Goal: Task Accomplishment & Management: Use online tool/utility

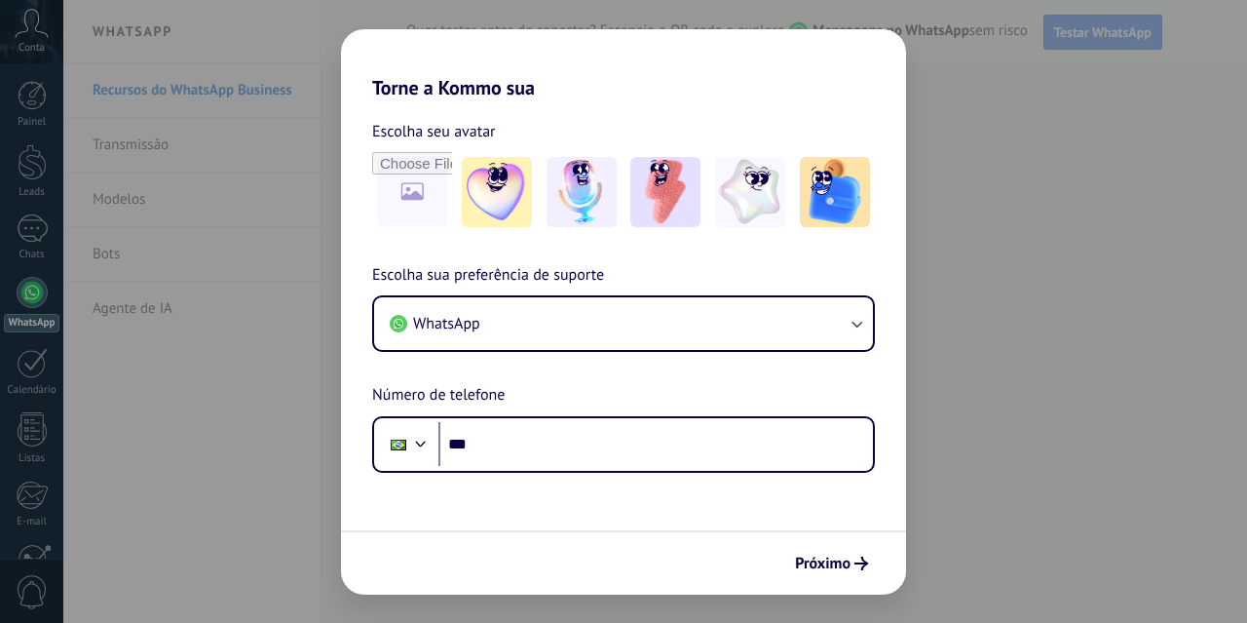
drag, startPoint x: 914, startPoint y: 519, endPoint x: 839, endPoint y: 587, distance: 100.7
click at [914, 520] on div "Torne a Kommo sua Escolha seu avatar Escolha sua preferência de suporte WhatsAp…" at bounding box center [623, 311] width 1247 height 623
click at [839, 587] on div "Próximo" at bounding box center [623, 562] width 565 height 64
click at [813, 564] on span "Próximo" at bounding box center [823, 563] width 56 height 14
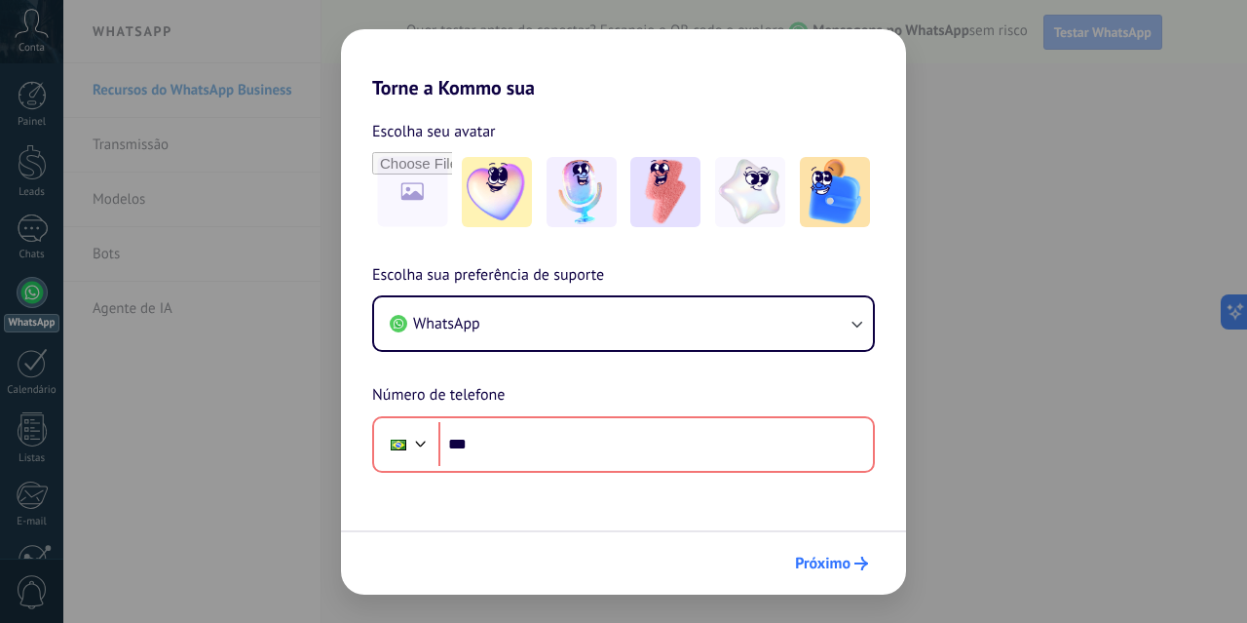
click at [812, 559] on span "Próximo" at bounding box center [823, 563] width 56 height 14
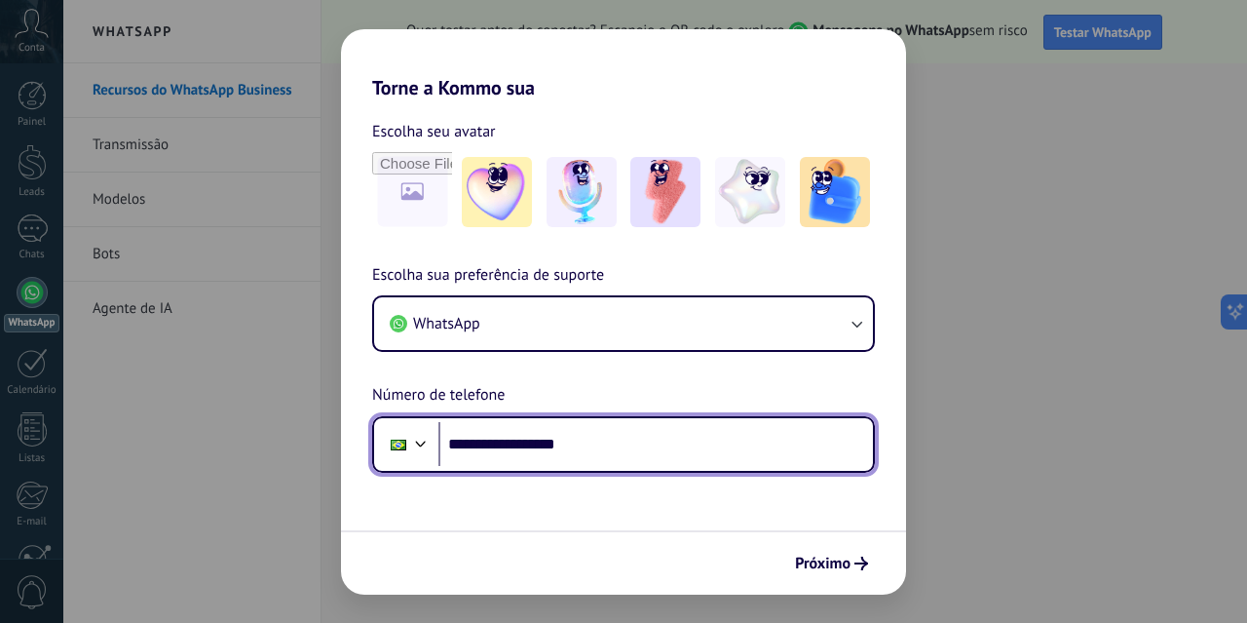
type input "**********"
click at [649, 440] on input "**********" at bounding box center [655, 444] width 435 height 45
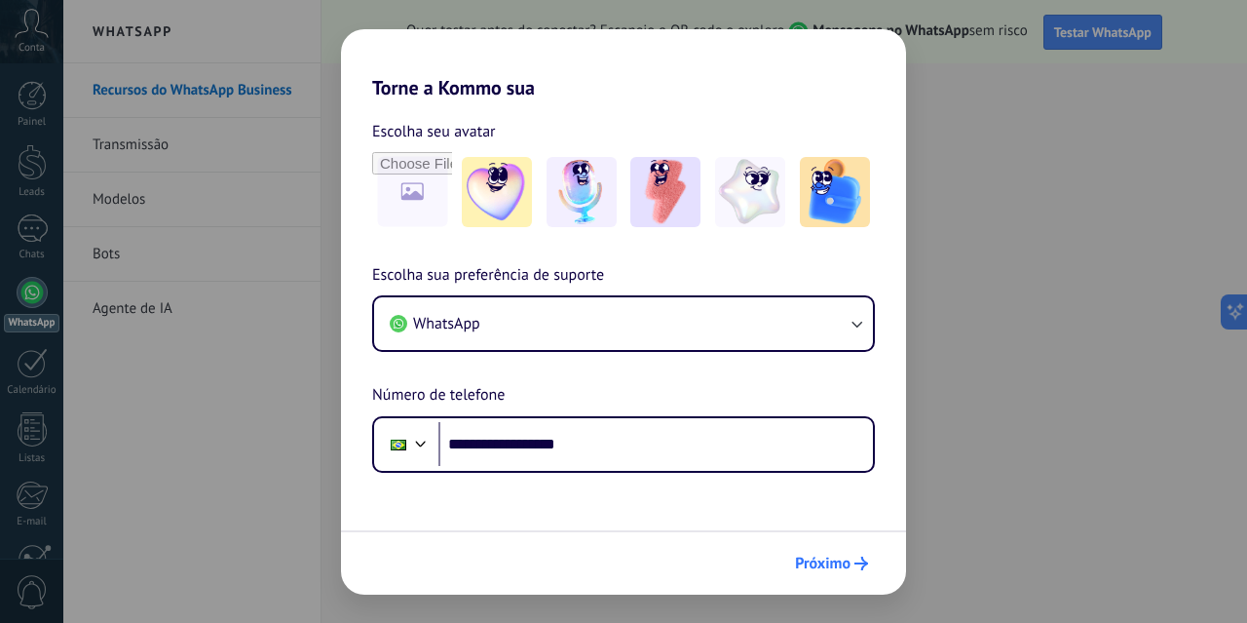
click at [821, 560] on span "Próximo" at bounding box center [823, 563] width 56 height 14
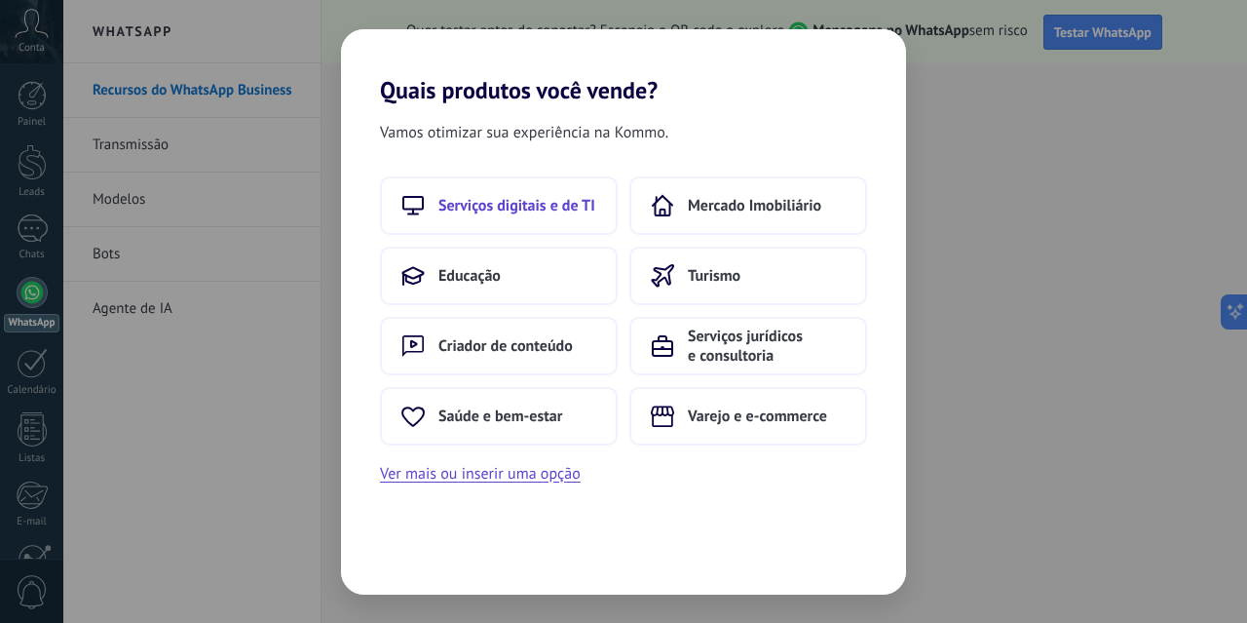
click at [535, 219] on button "Serviços digitais e de TI" at bounding box center [499, 205] width 238 height 58
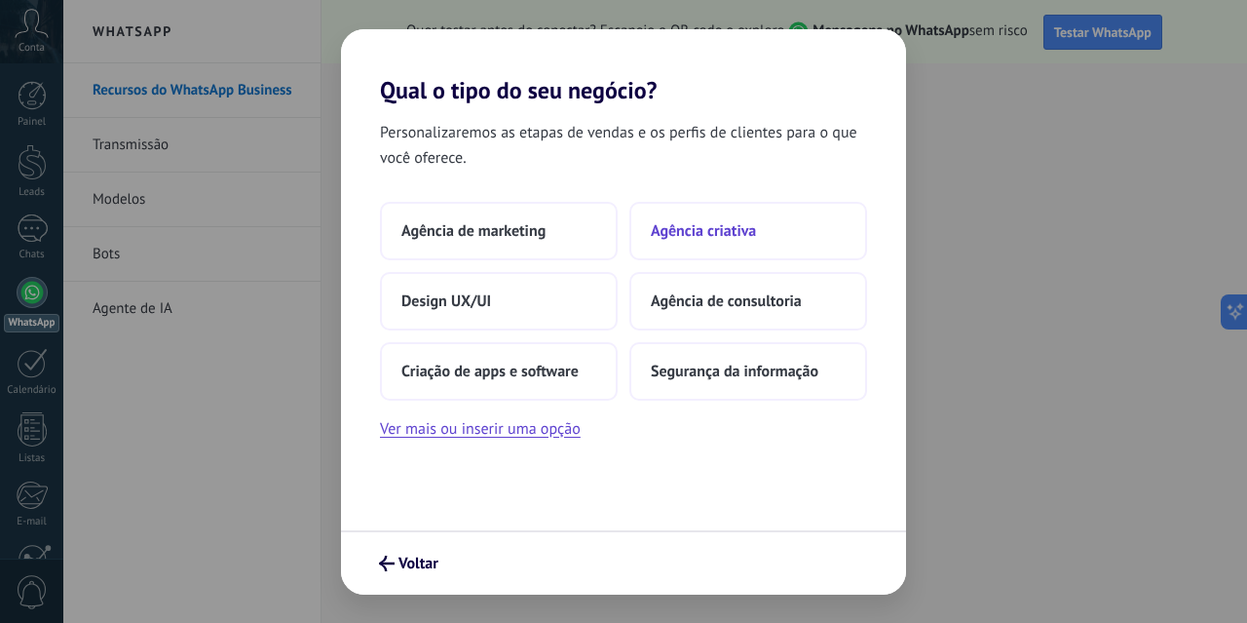
click at [692, 239] on span "Agência criativa" at bounding box center [703, 230] width 105 height 19
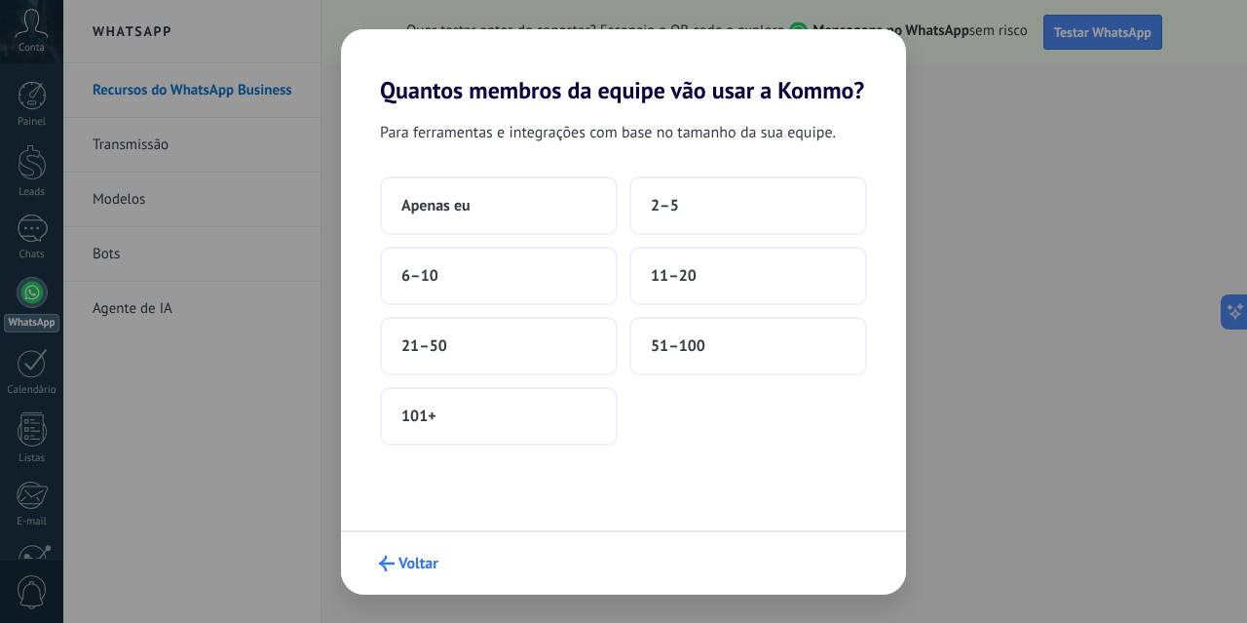
click at [401, 577] on button "Voltar" at bounding box center [408, 563] width 77 height 33
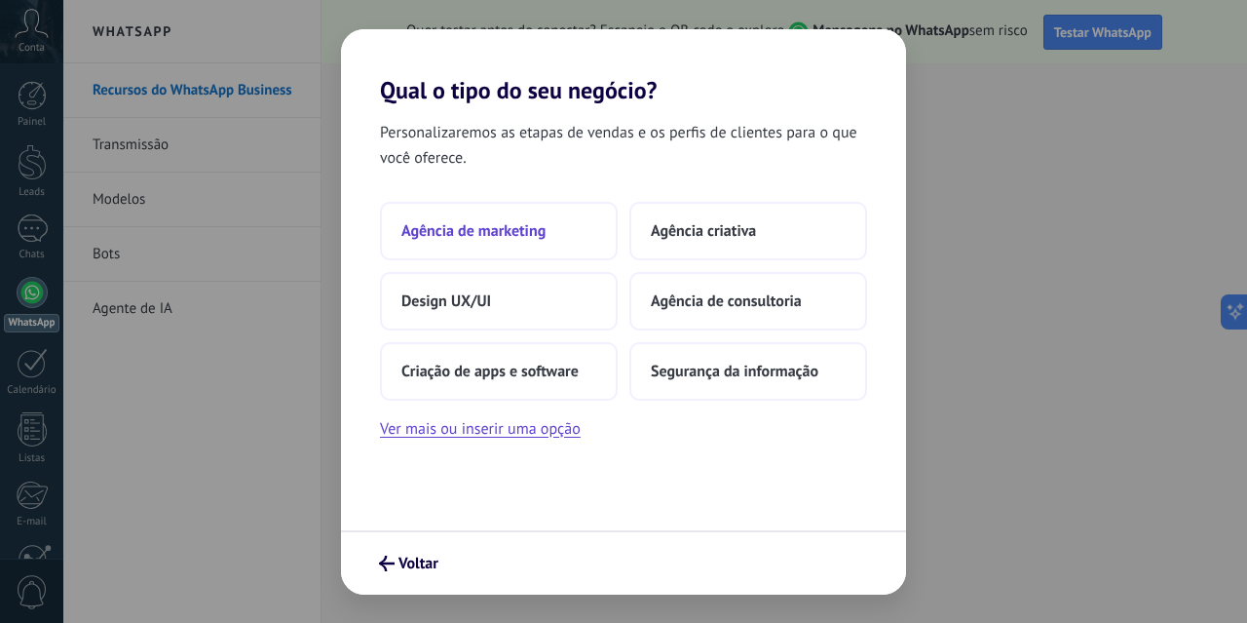
click at [478, 250] on button "Agência de marketing" at bounding box center [499, 231] width 238 height 58
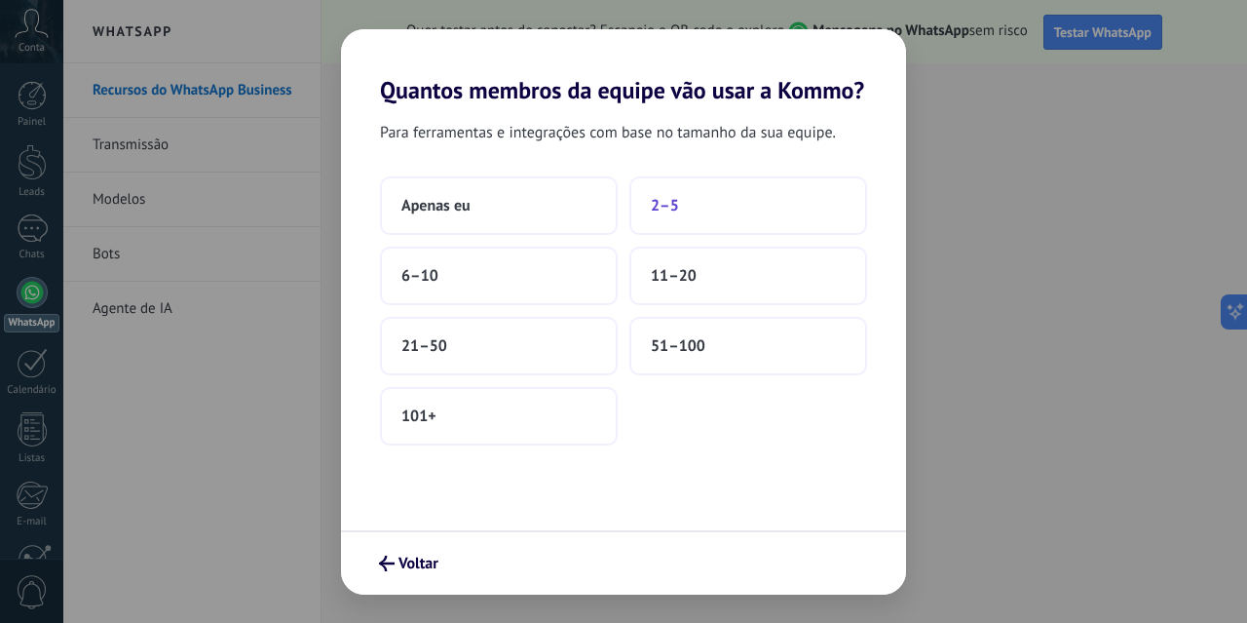
click at [640, 223] on button "2–5" at bounding box center [748, 205] width 238 height 58
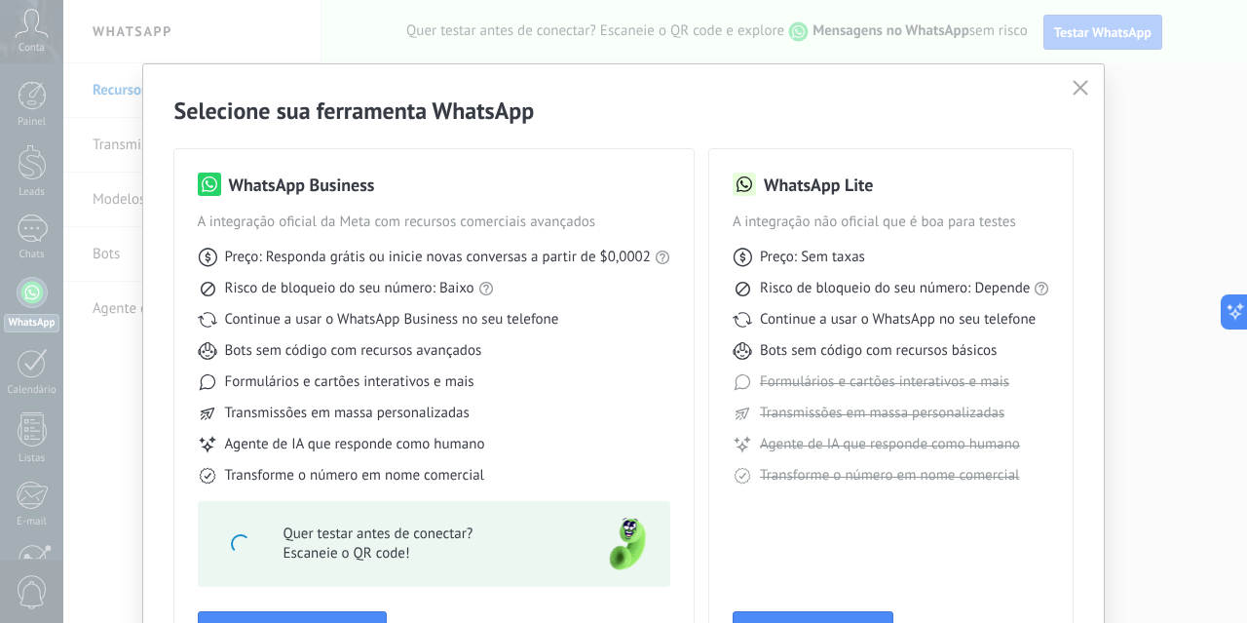
scroll to position [142, 0]
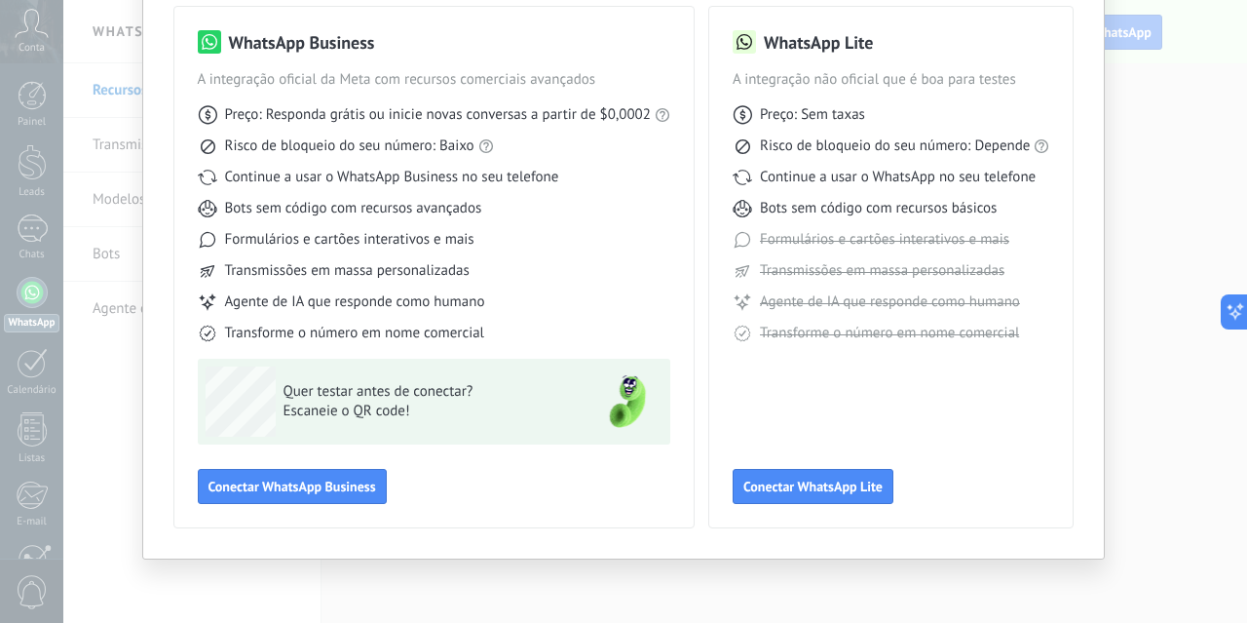
click at [465, 574] on div "Selecione sua ferramenta WhatsApp WhatsApp Business A integração oficial da Met…" at bounding box center [623, 311] width 1247 height 623
click at [1127, 121] on div "Selecione sua ferramenta WhatsApp WhatsApp Business A integração oficial da Met…" at bounding box center [623, 311] width 1247 height 623
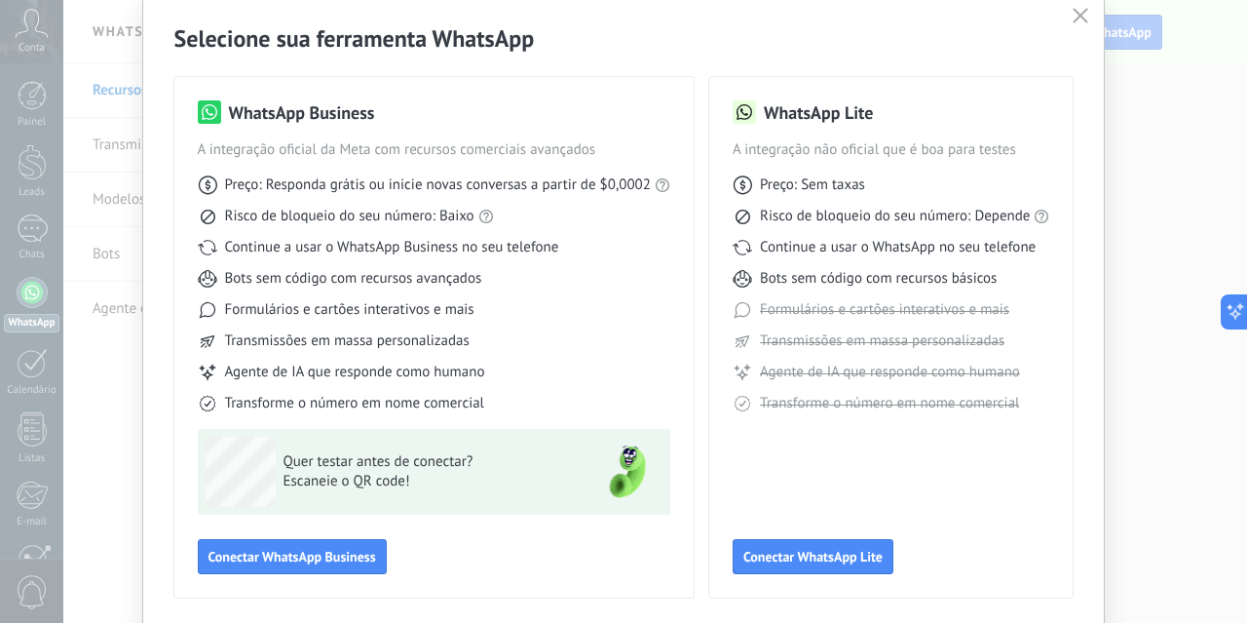
scroll to position [0, 0]
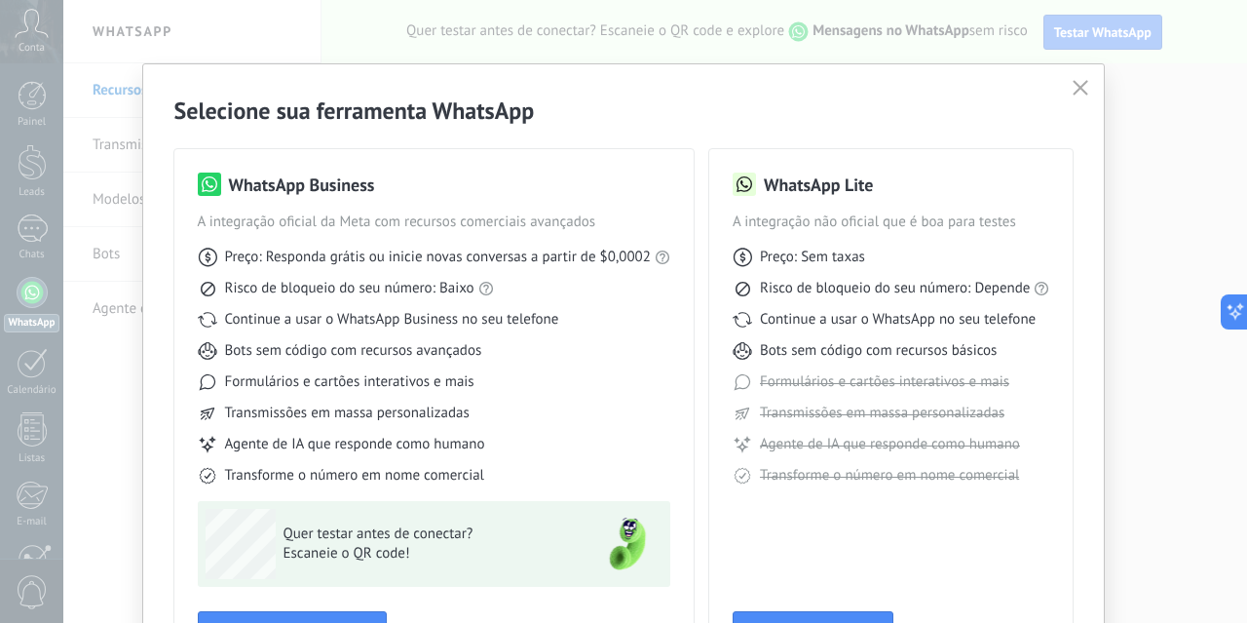
click at [1068, 91] on button "button" at bounding box center [1080, 88] width 25 height 27
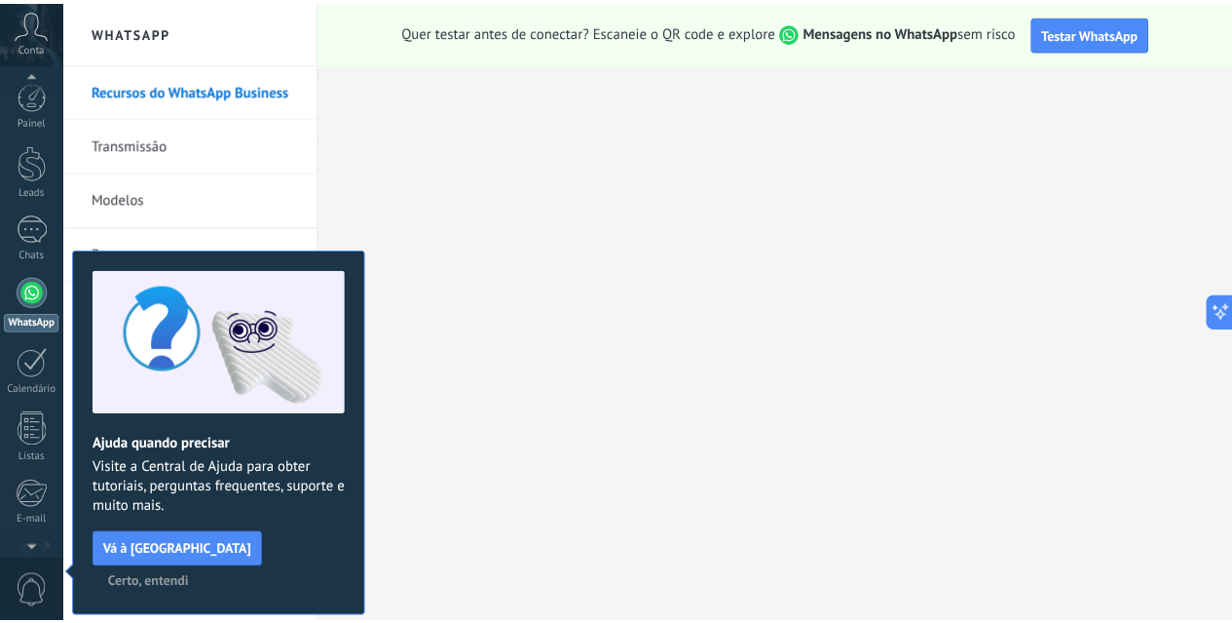
scroll to position [188, 0]
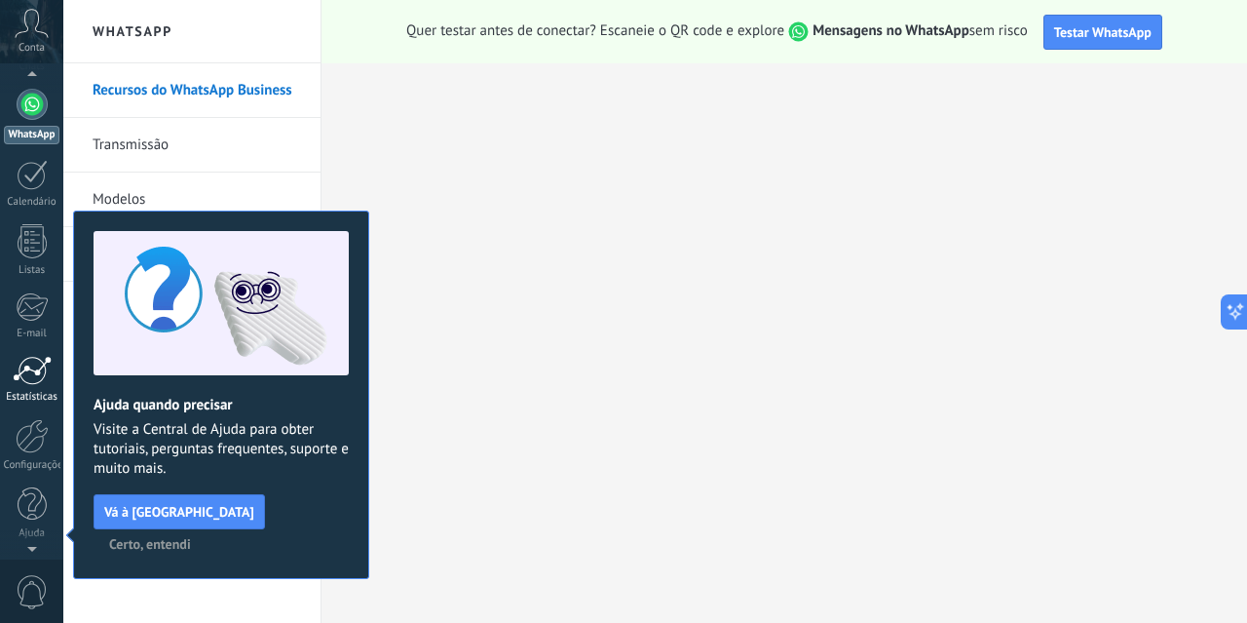
click at [34, 382] on div at bounding box center [32, 370] width 39 height 29
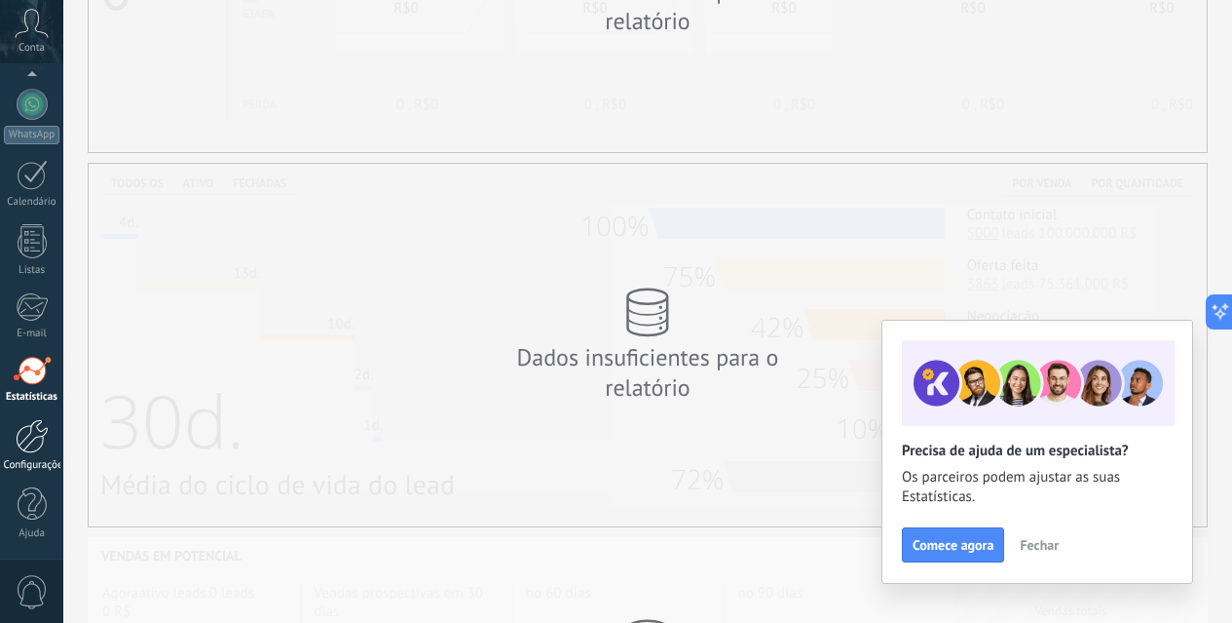
scroll to position [292, 0]
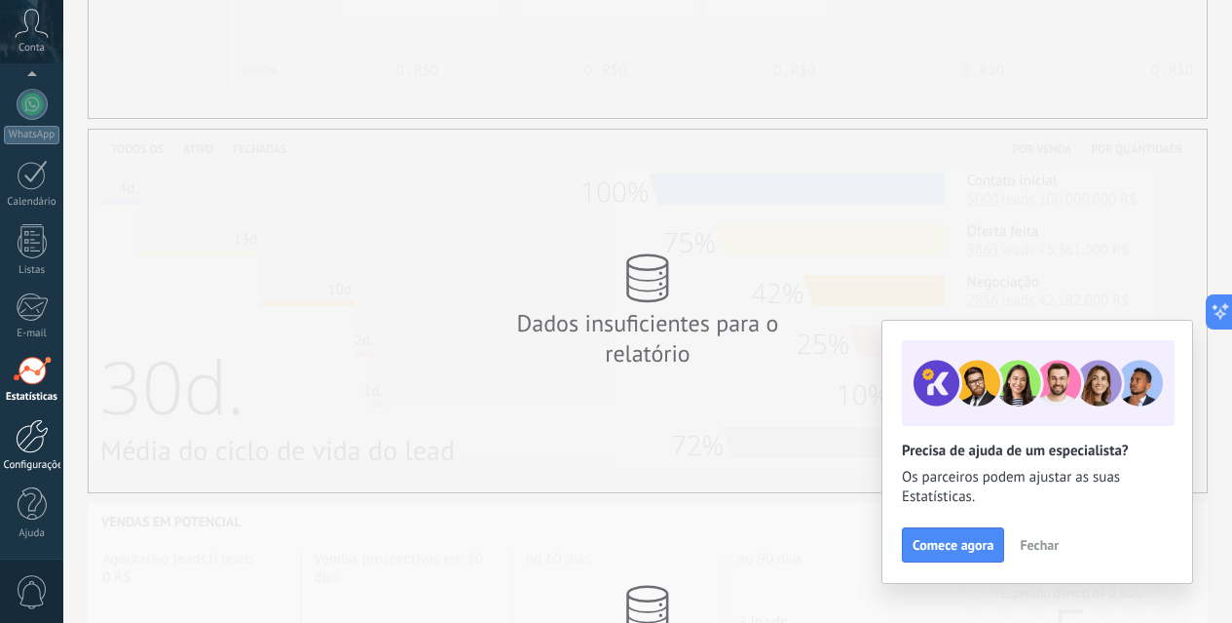
click at [38, 431] on div at bounding box center [32, 436] width 33 height 34
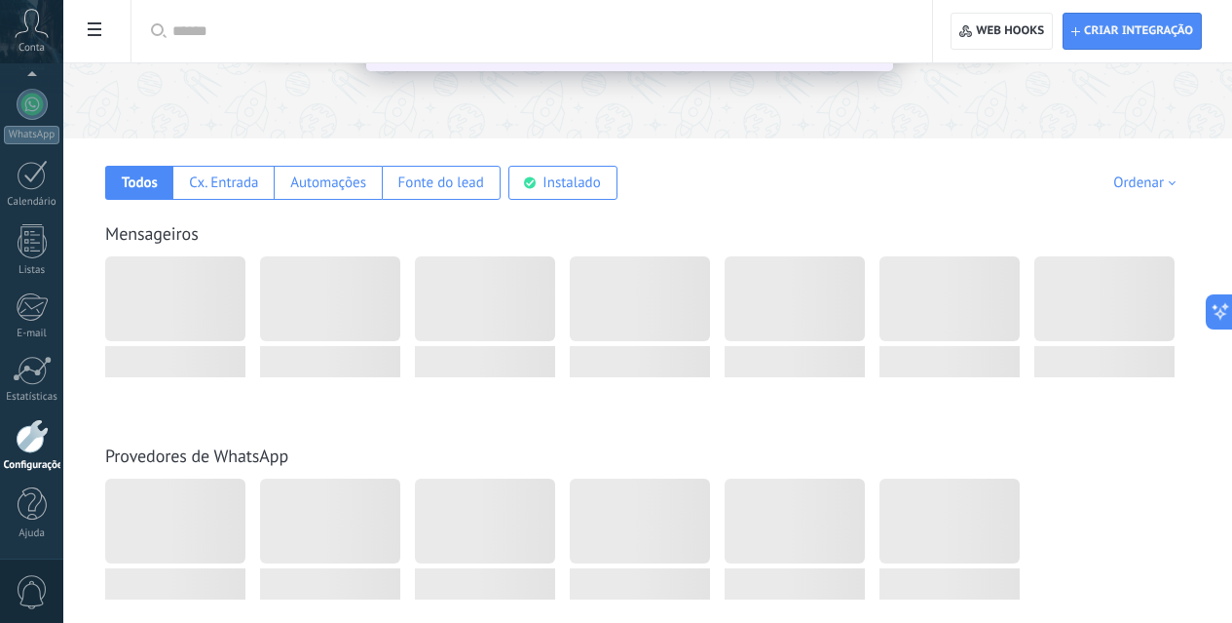
scroll to position [292, 0]
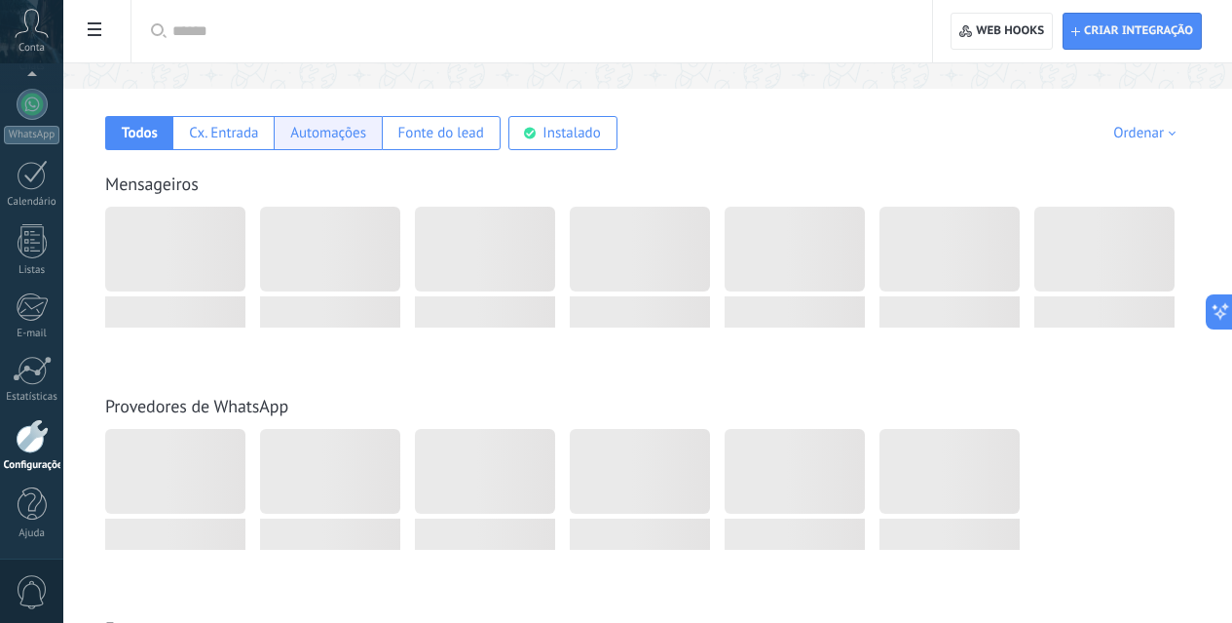
click at [366, 126] on div "Automações" at bounding box center [328, 133] width 76 height 19
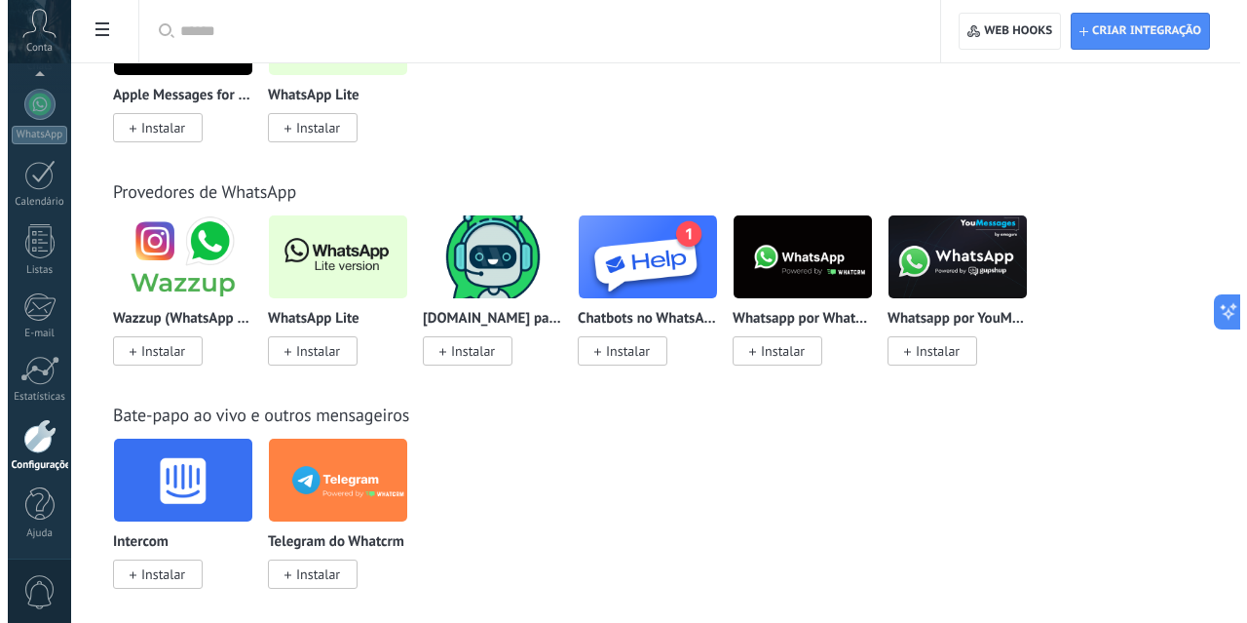
scroll to position [487, 0]
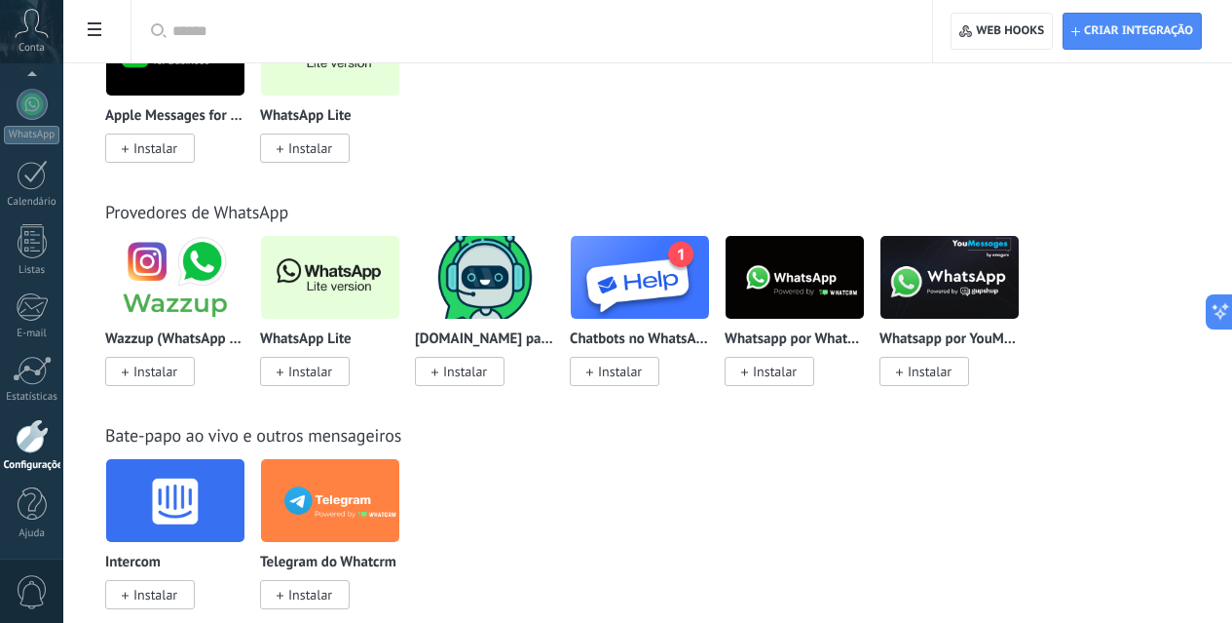
click at [554, 282] on img at bounding box center [485, 277] width 138 height 95
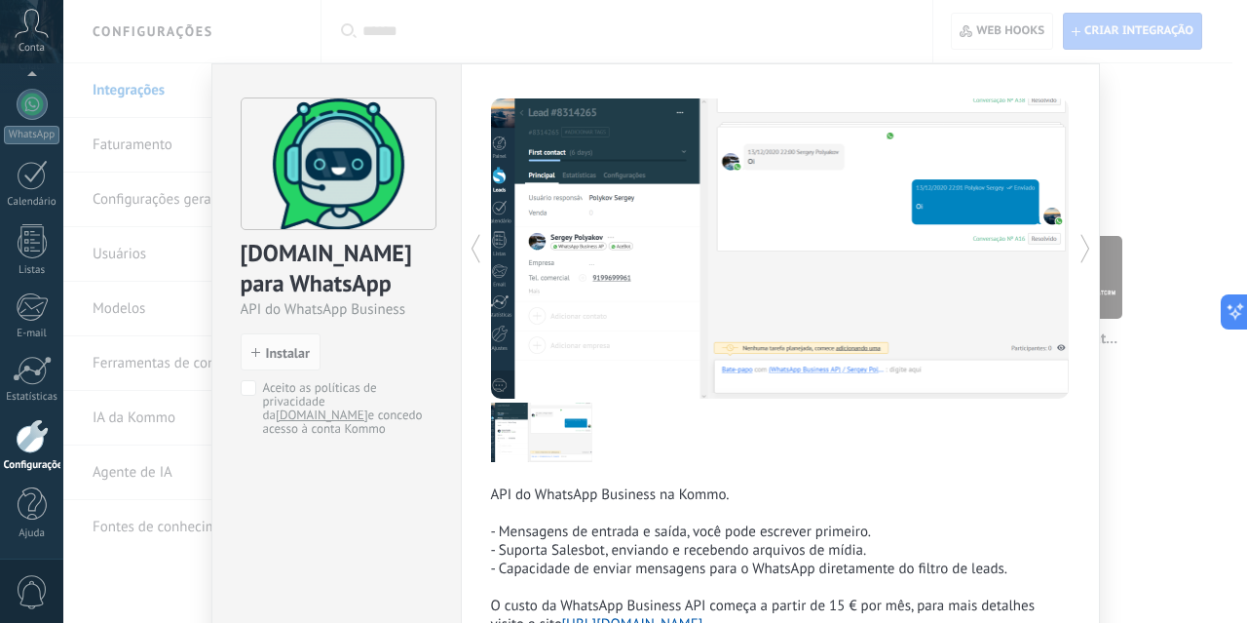
scroll to position [97, 0]
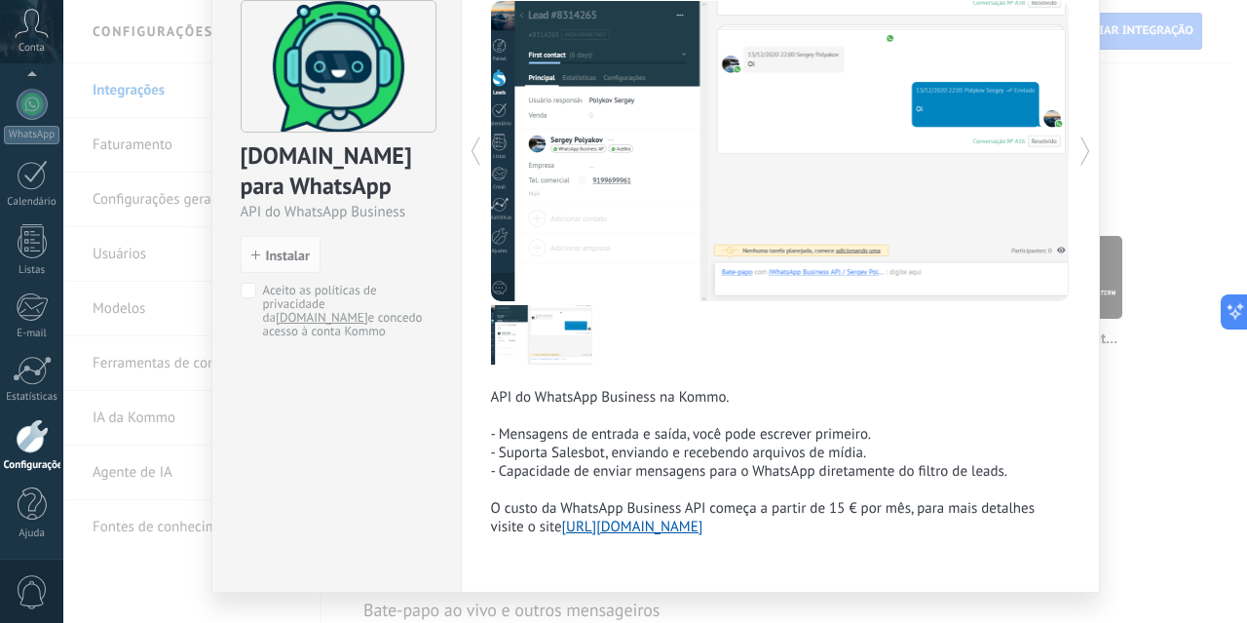
click at [1135, 197] on div "[DOMAIN_NAME] para WhatsApp API do WhatsApp Business install Instalar Aceito as…" at bounding box center [655, 311] width 1184 height 623
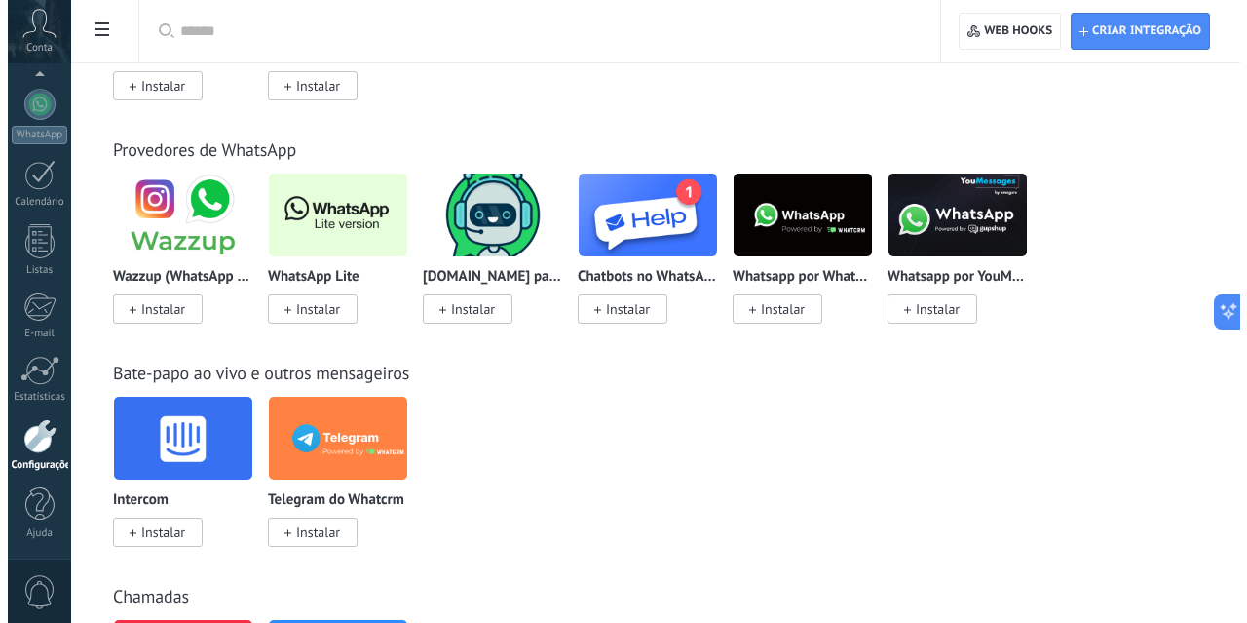
scroll to position [682, 0]
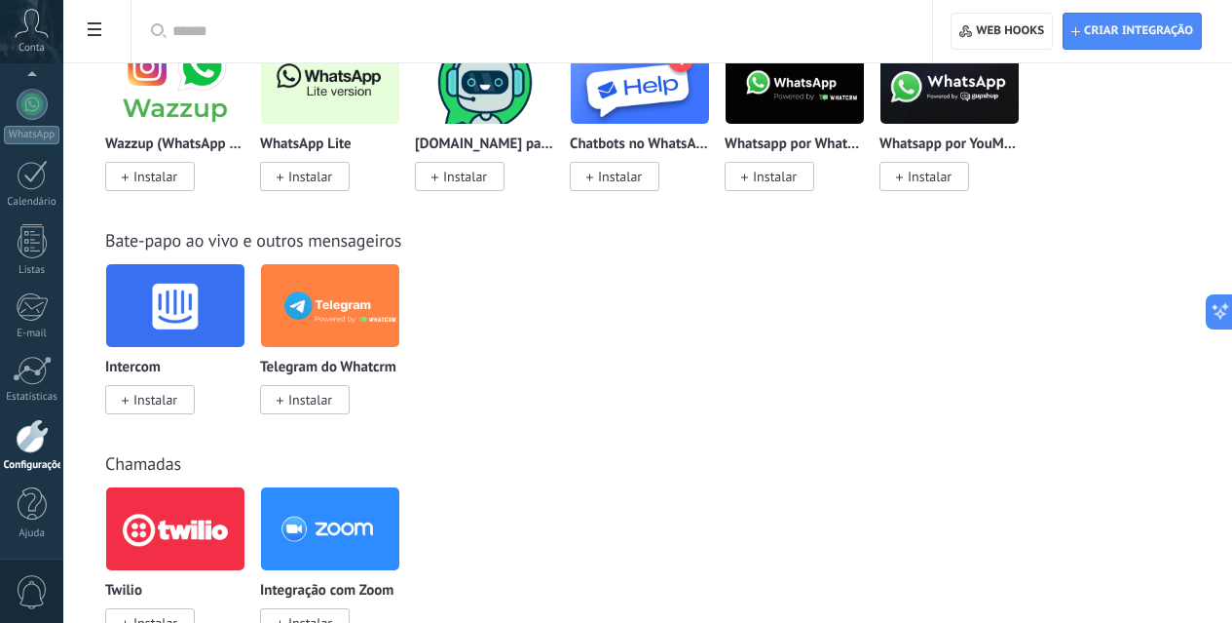
click at [865, 133] on div "Whatsapp por Whatcrm e Telphin Instalar" at bounding box center [795, 113] width 140 height 146
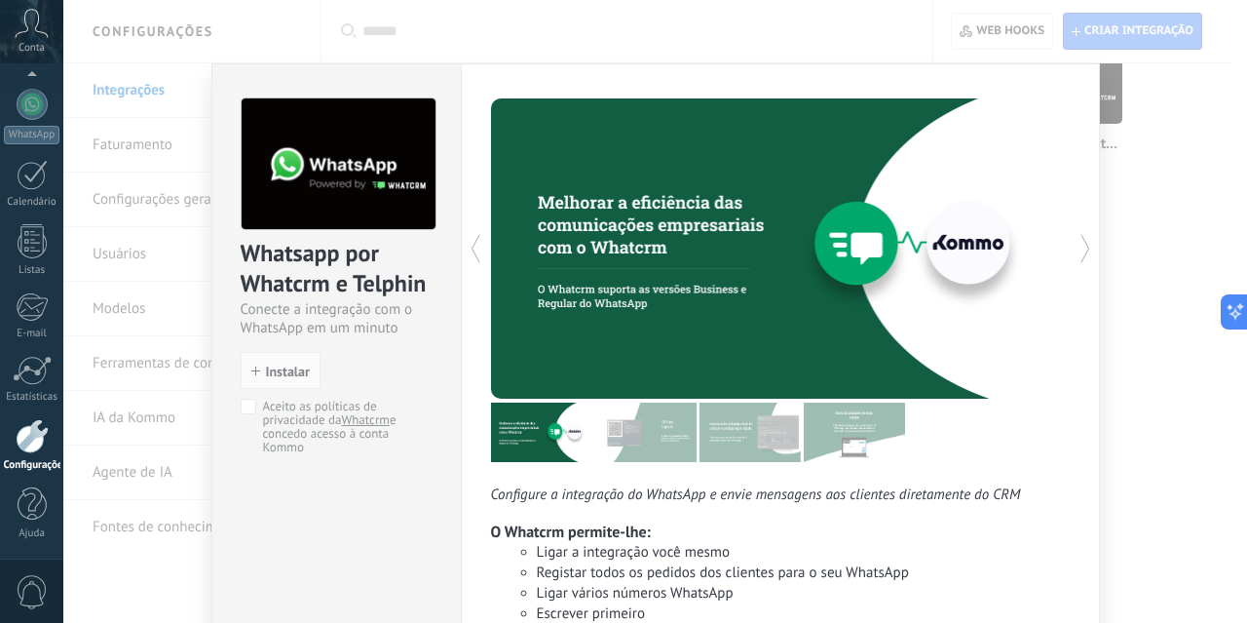
click at [1034, 136] on div at bounding box center [924, 248] width 289 height 300
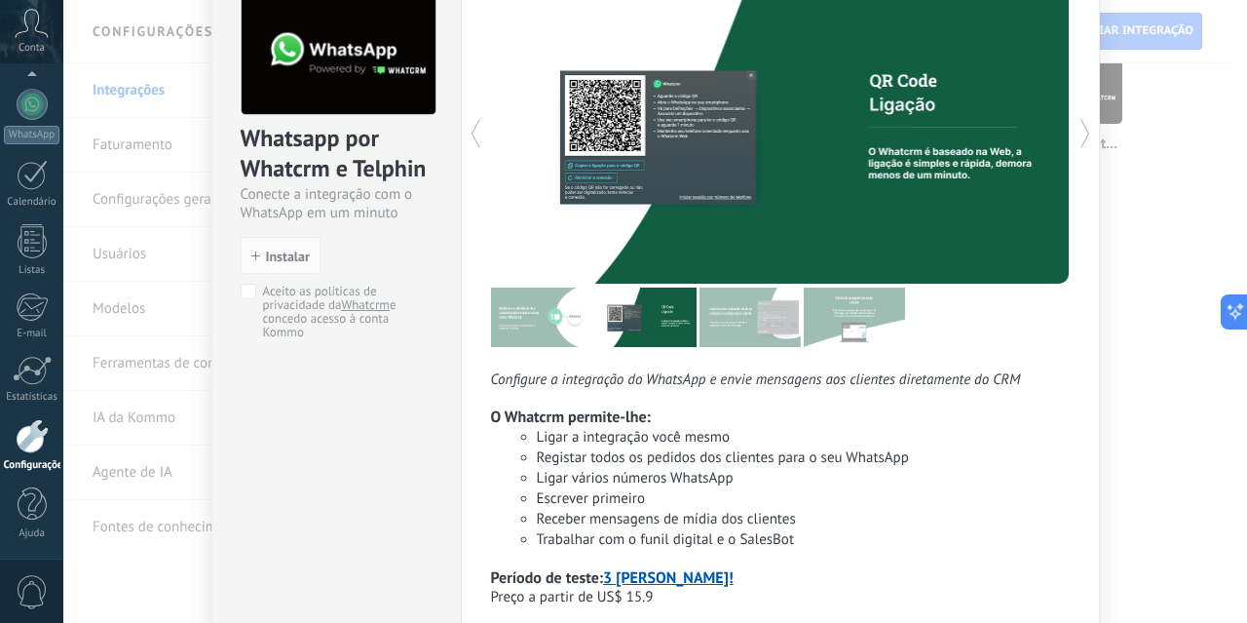
scroll to position [0, 0]
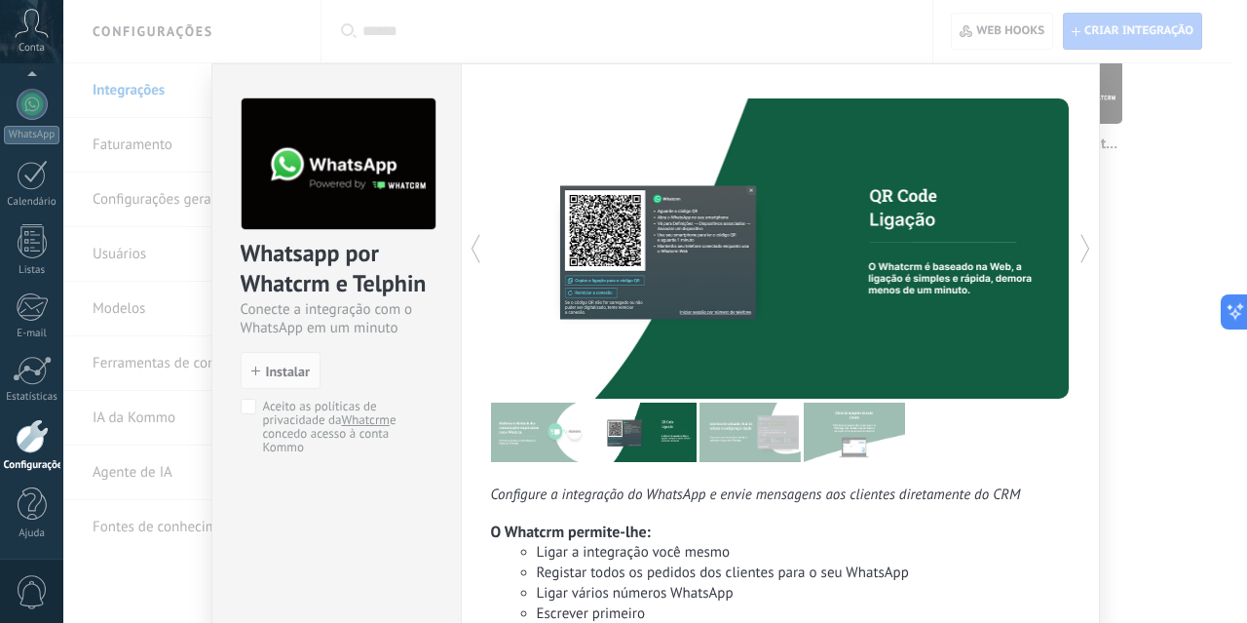
click at [474, 255] on icon at bounding box center [475, 248] width 19 height 39
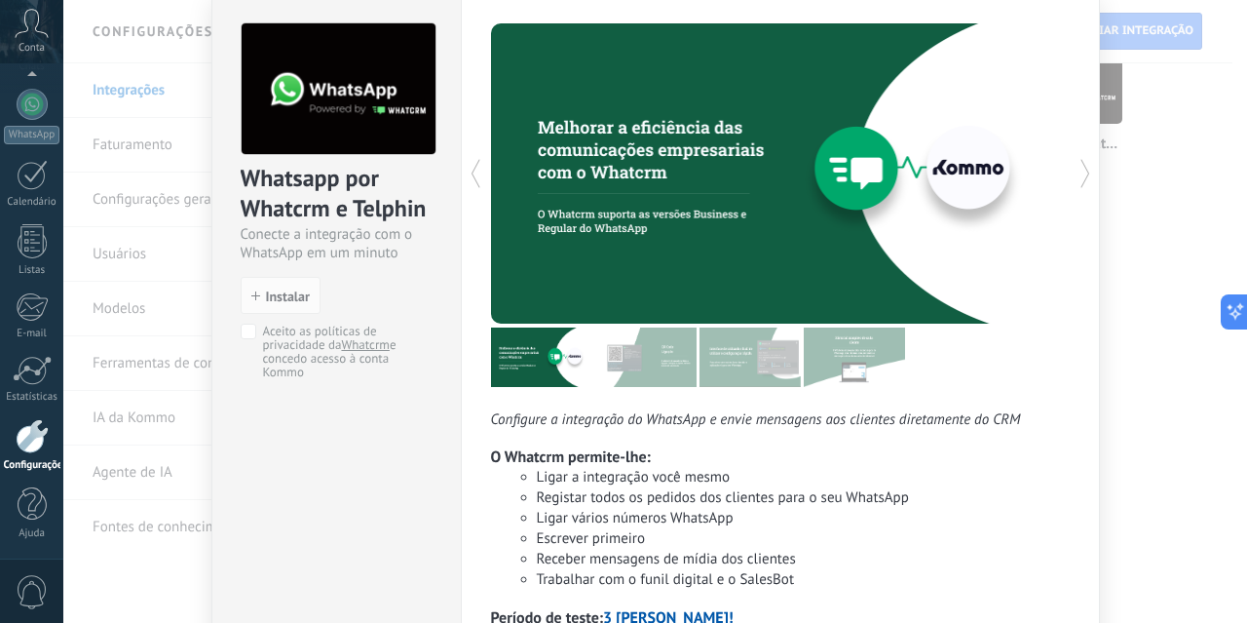
scroll to position [228, 0]
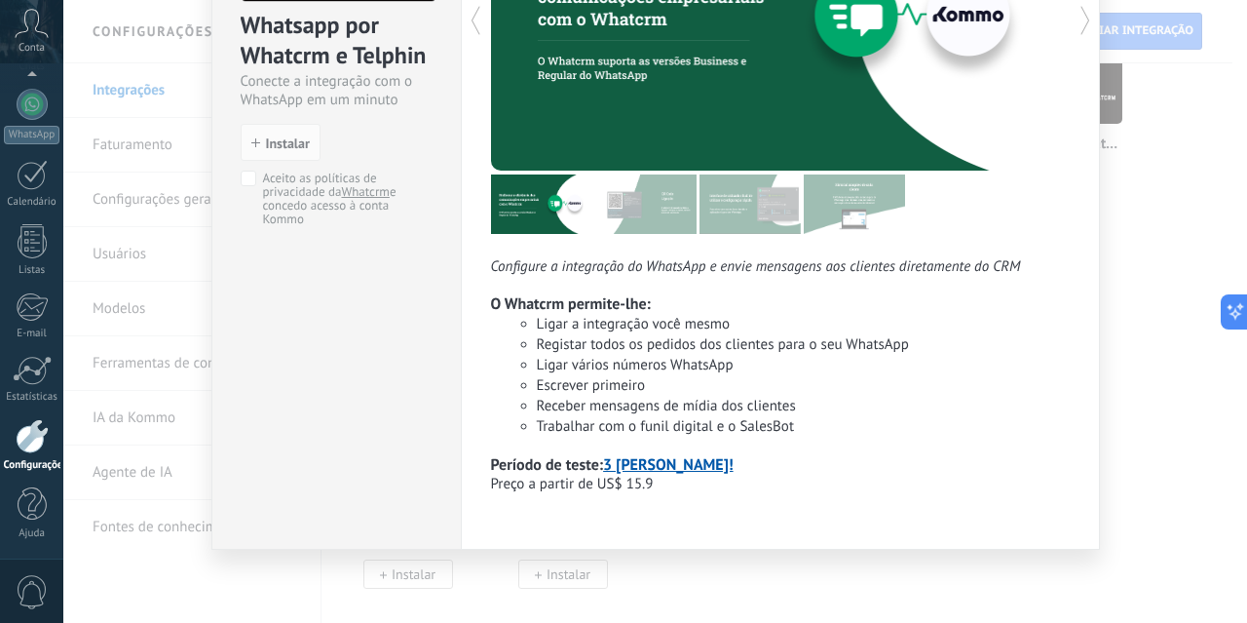
click at [1157, 216] on div "Whatsapp por Whatcrm e Telphin Conecte a integração com o WhatsApp em um minuto…" at bounding box center [655, 311] width 1184 height 623
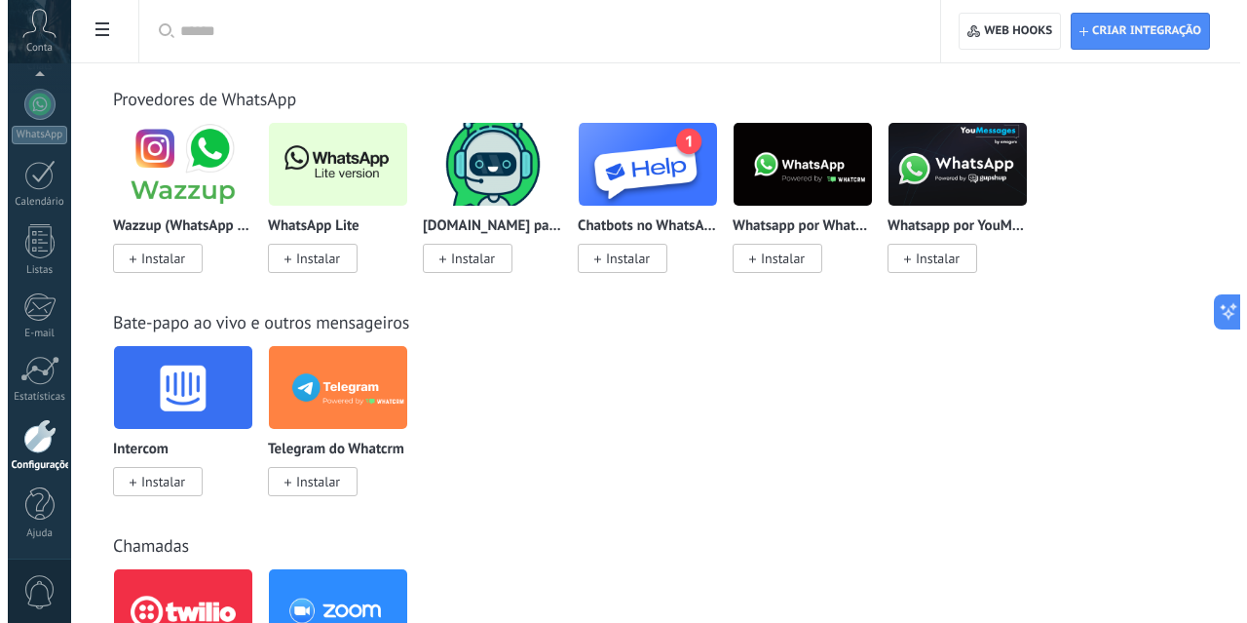
scroll to position [458, 0]
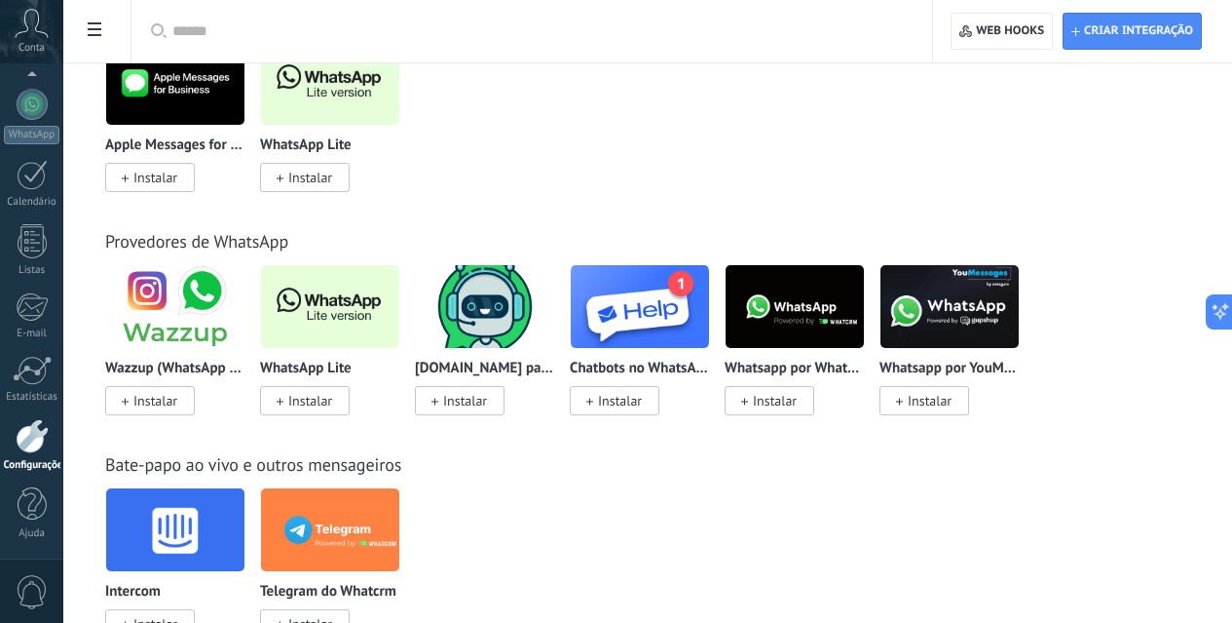
click at [399, 294] on img at bounding box center [330, 306] width 138 height 95
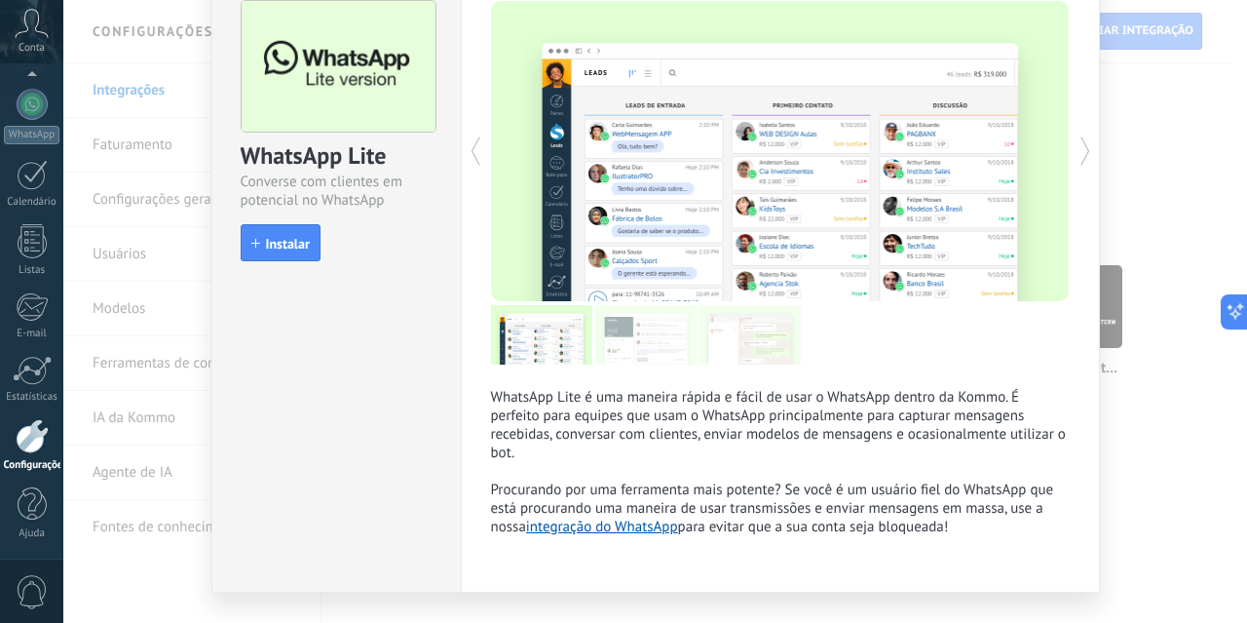
scroll to position [140, 0]
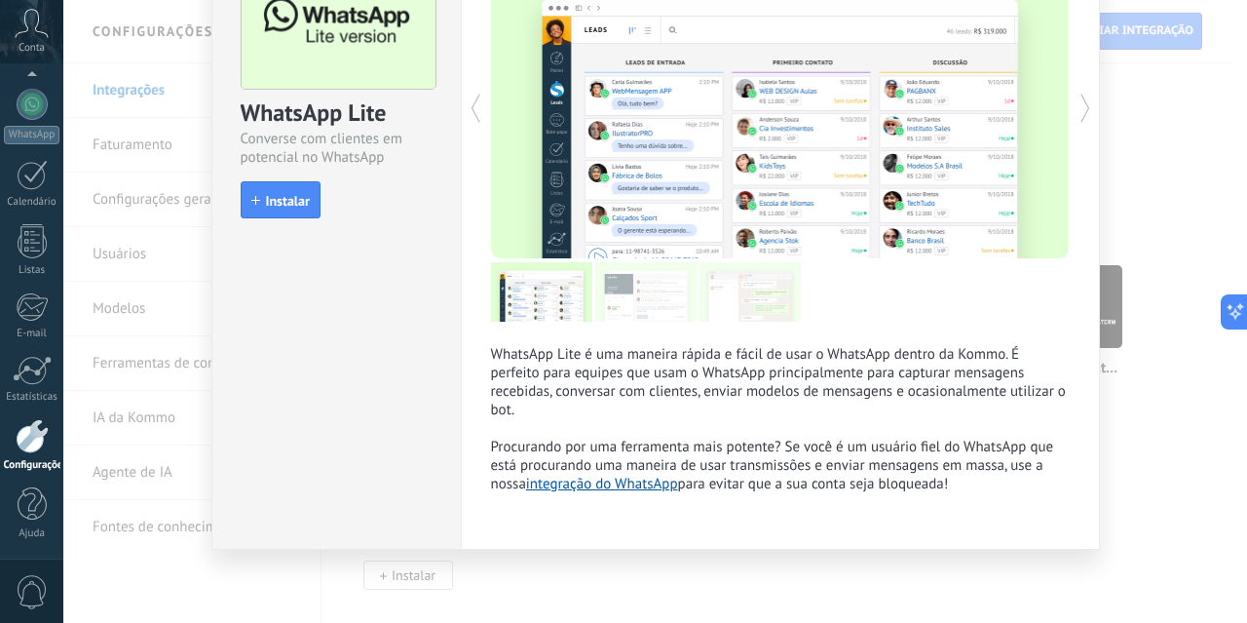
click at [1101, 87] on div "WhatsApp Lite Converse com clientes em potencial no WhatsApp install Instalar W…" at bounding box center [655, 311] width 1184 height 623
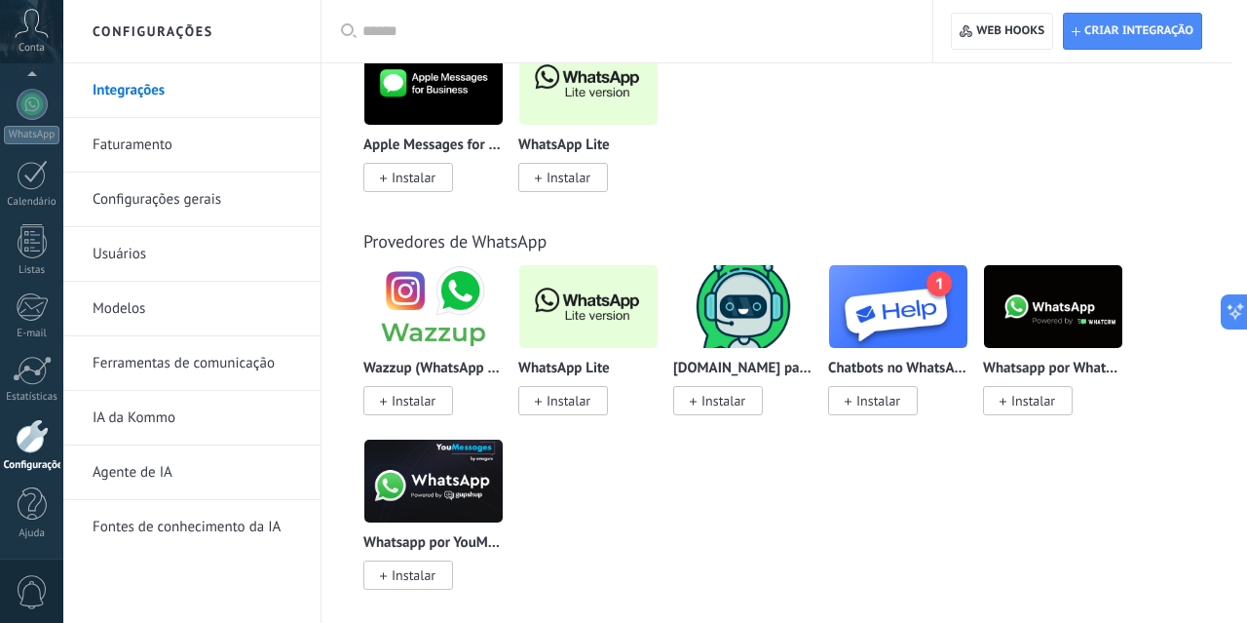
scroll to position [0, 0]
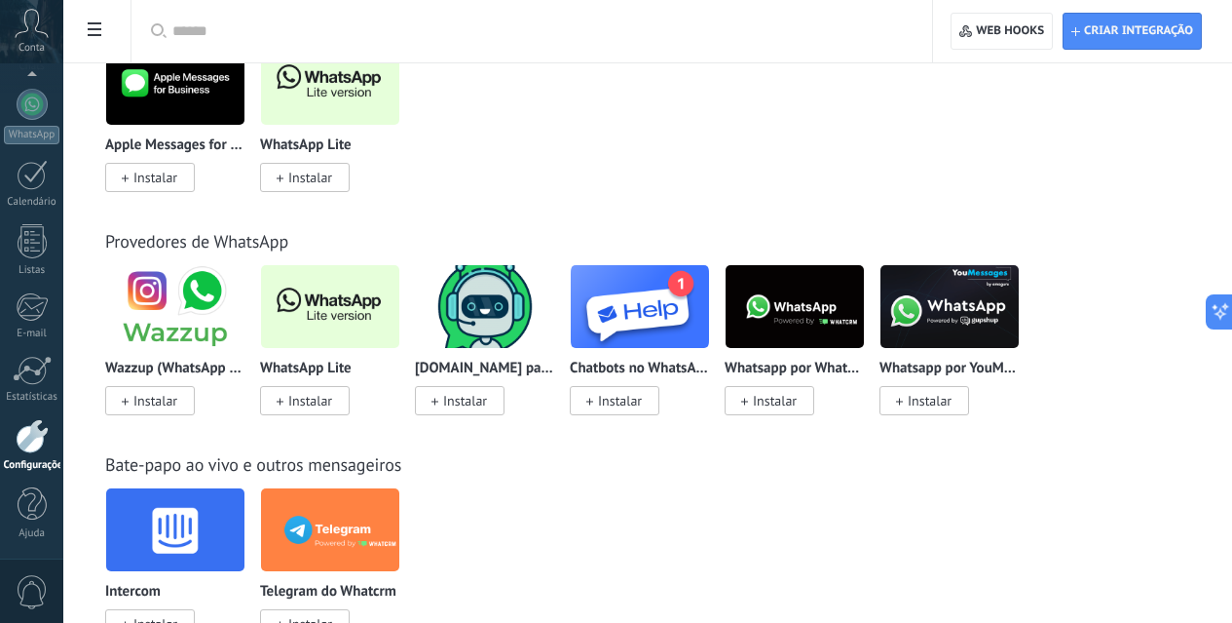
click at [709, 313] on img at bounding box center [640, 306] width 138 height 95
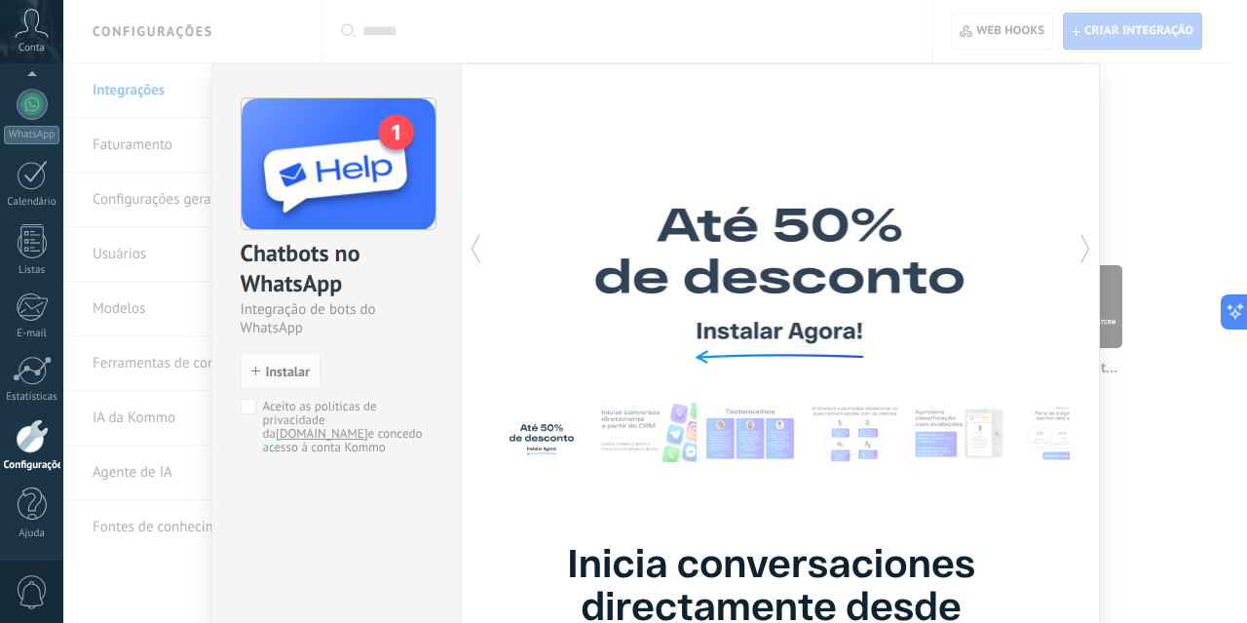
scroll to position [193, 0]
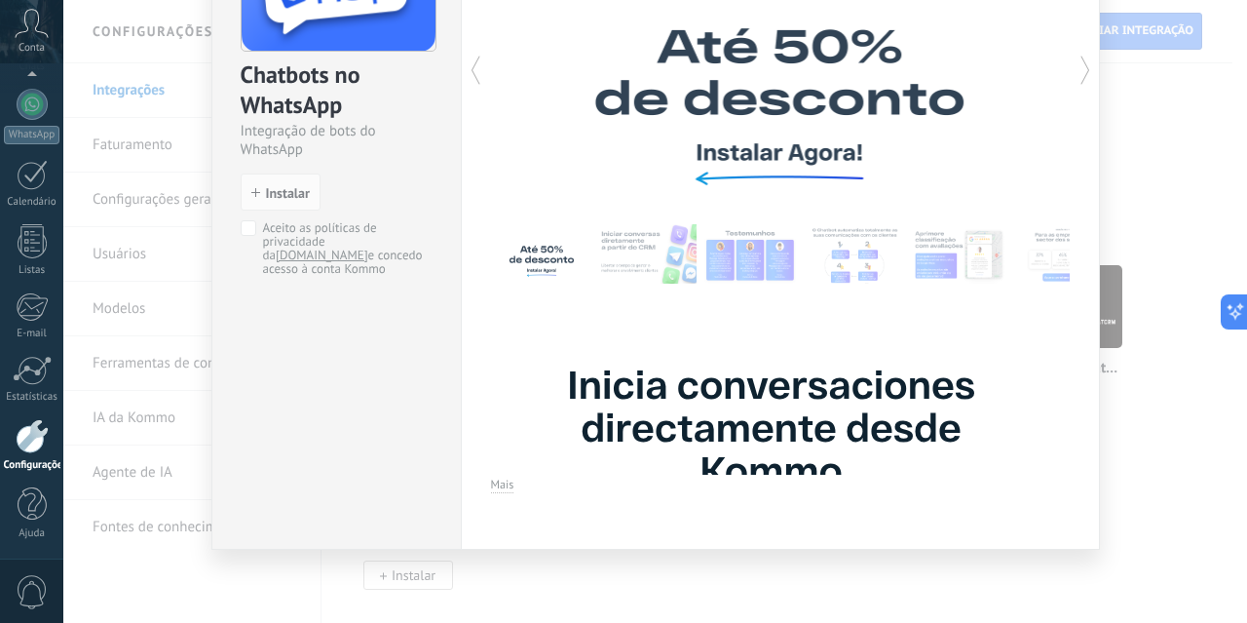
click at [1076, 51] on icon at bounding box center [1085, 70] width 19 height 39
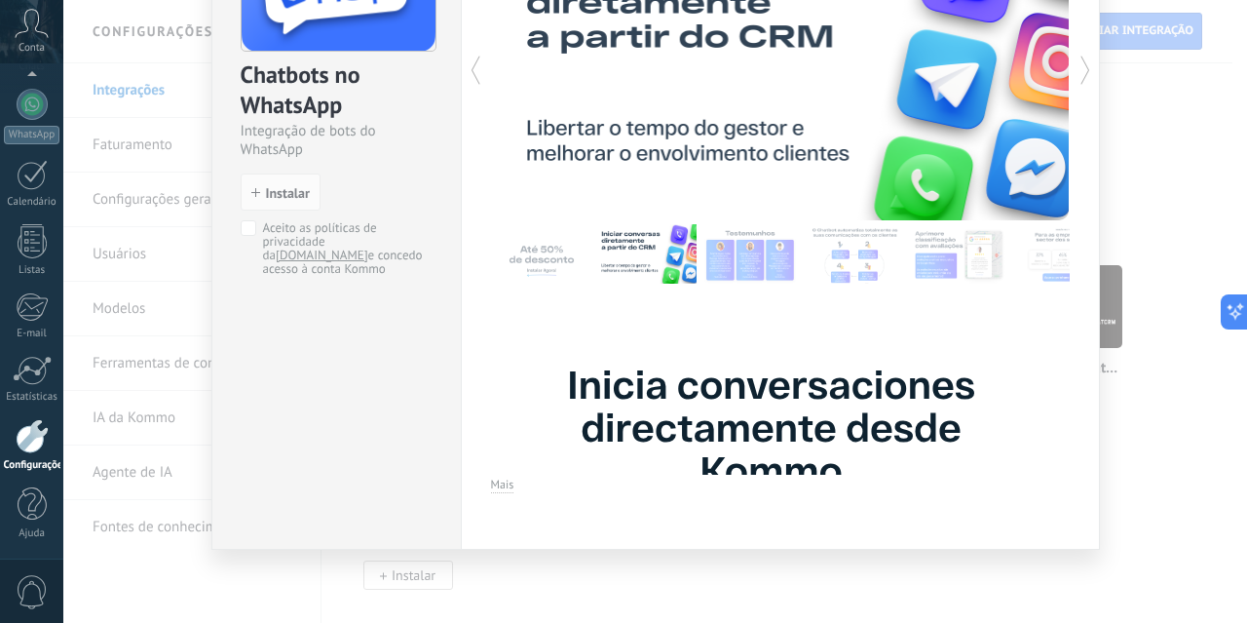
click at [1076, 51] on icon at bounding box center [1085, 70] width 19 height 39
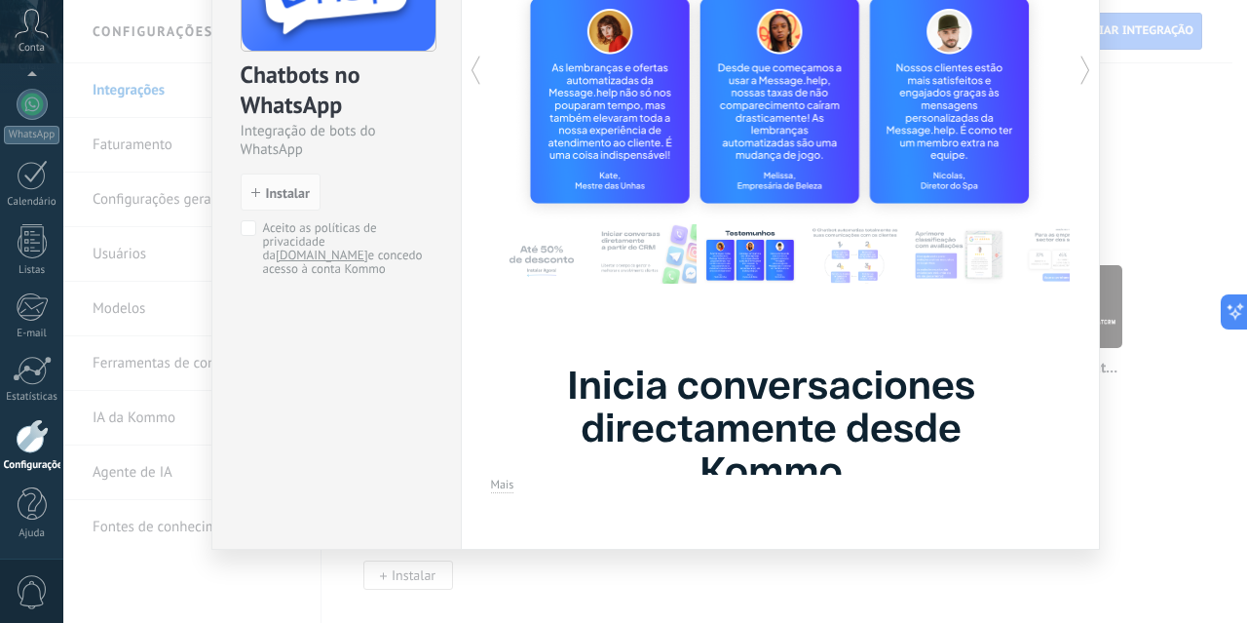
click at [1076, 51] on icon at bounding box center [1085, 70] width 19 height 39
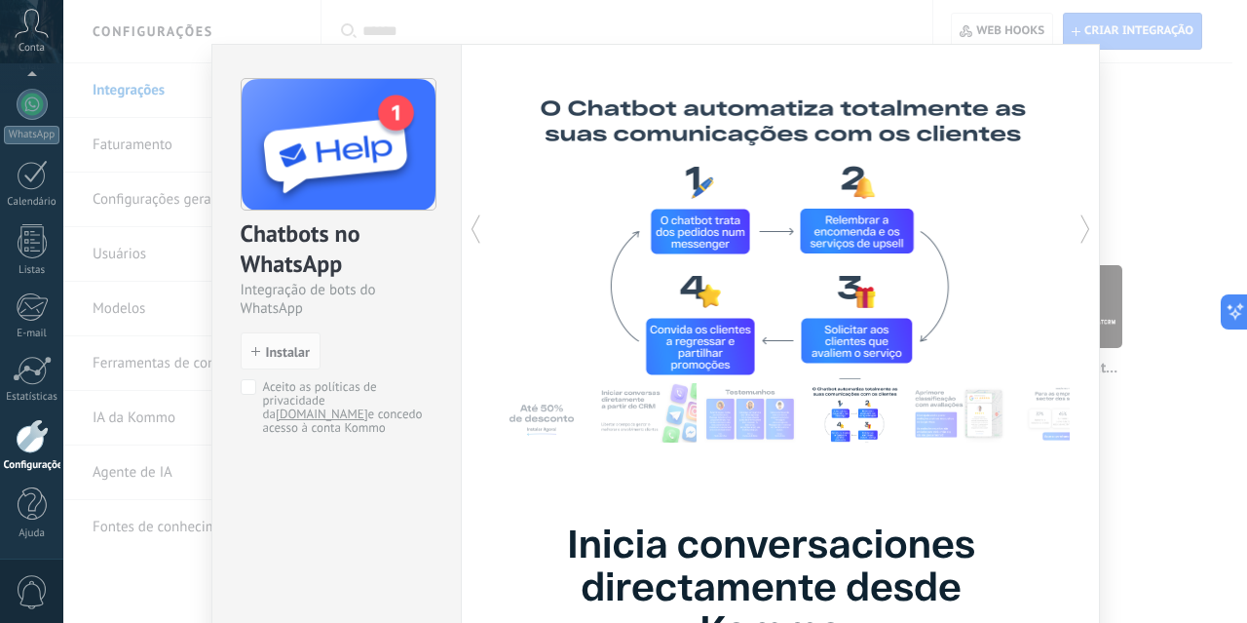
scroll to position [0, 0]
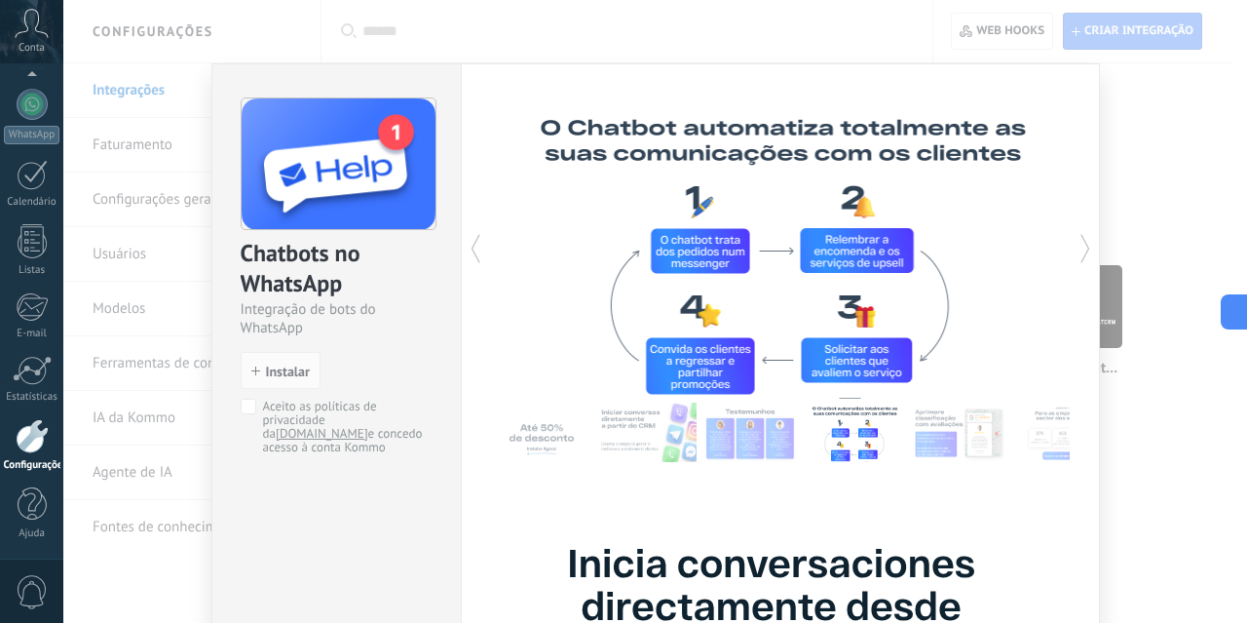
click at [1076, 241] on icon at bounding box center [1085, 248] width 19 height 39
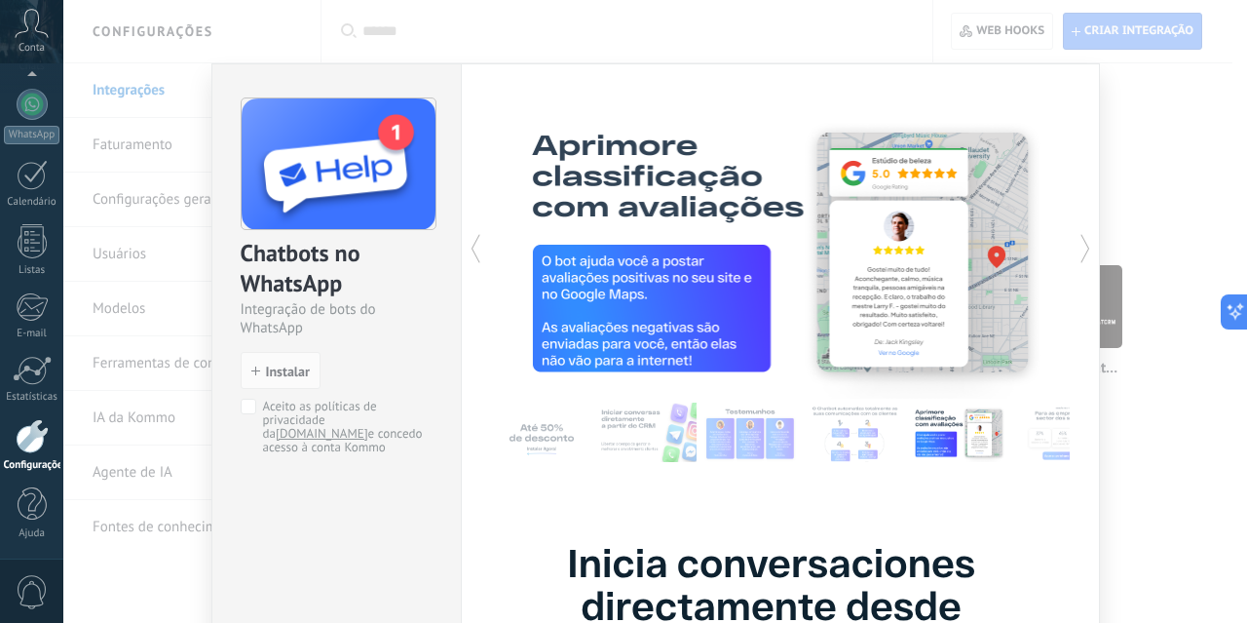
click at [1076, 241] on icon at bounding box center [1085, 248] width 19 height 39
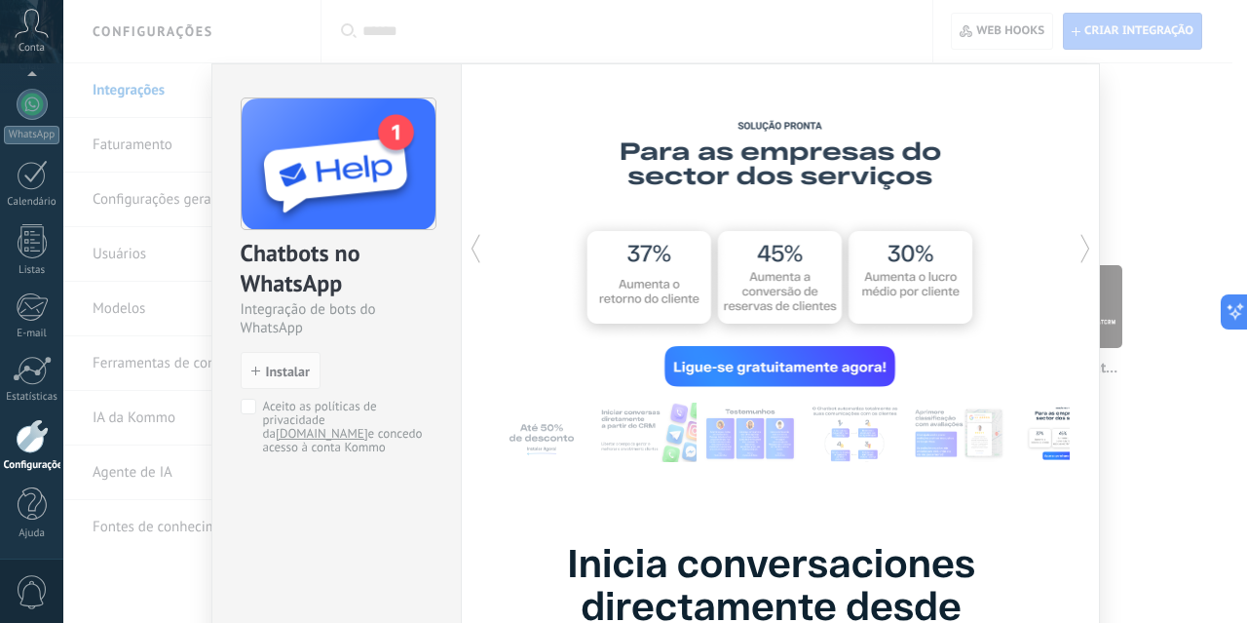
click at [1076, 241] on icon at bounding box center [1085, 248] width 19 height 39
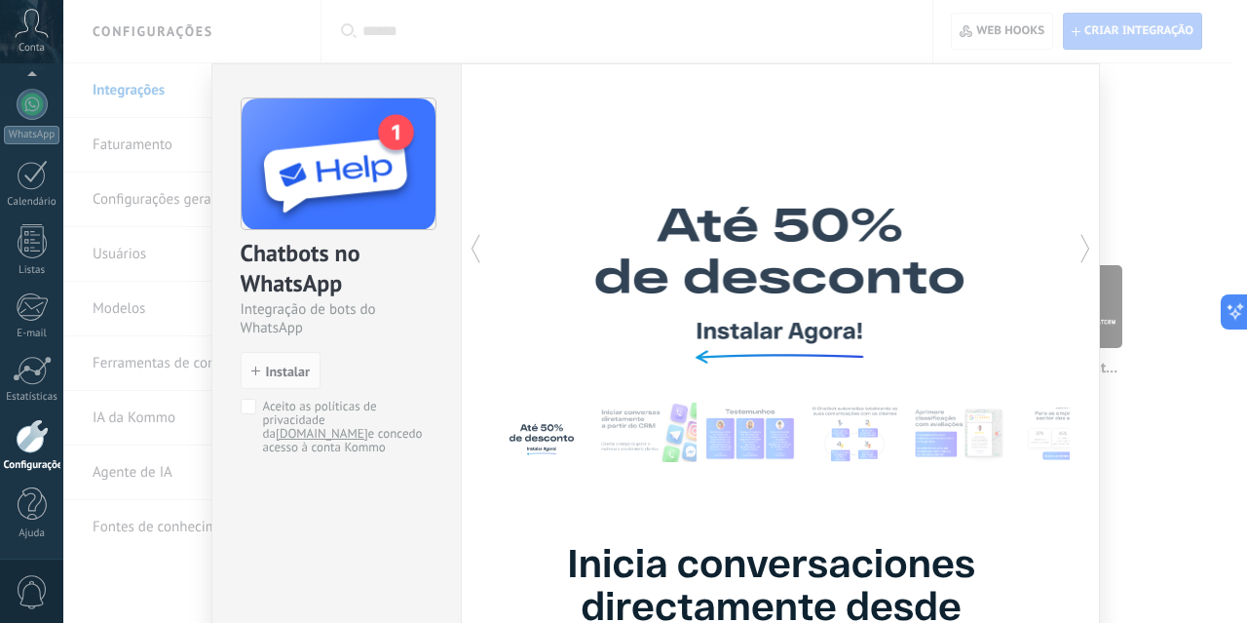
click at [1076, 241] on icon at bounding box center [1085, 248] width 19 height 39
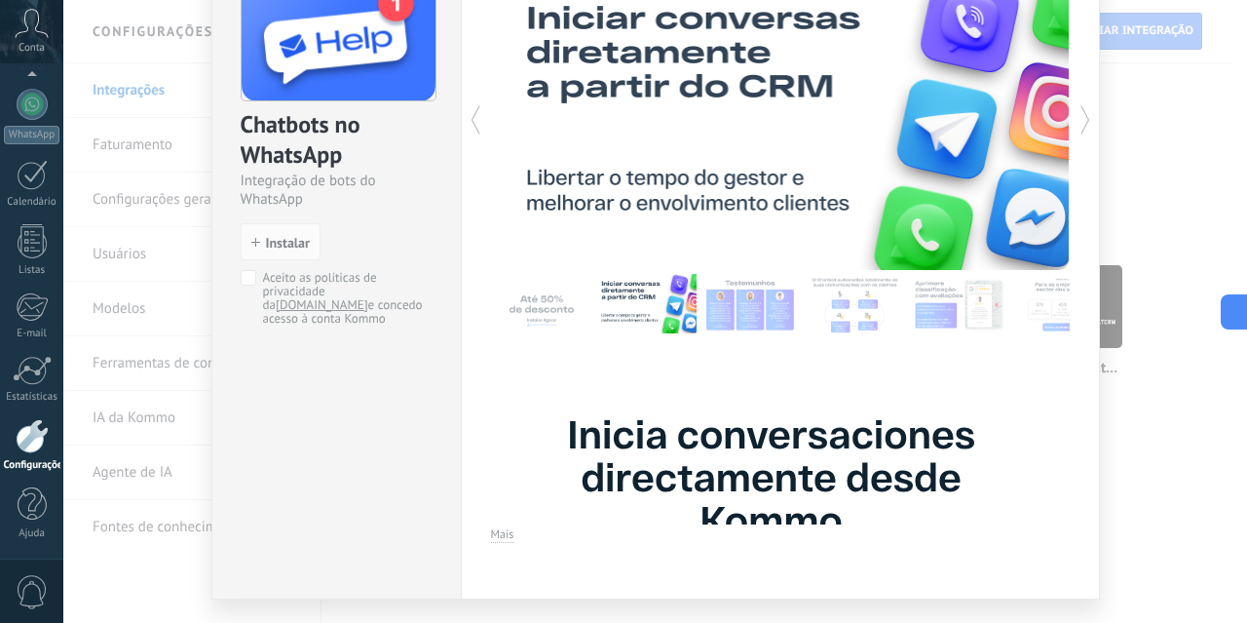
scroll to position [95, 0]
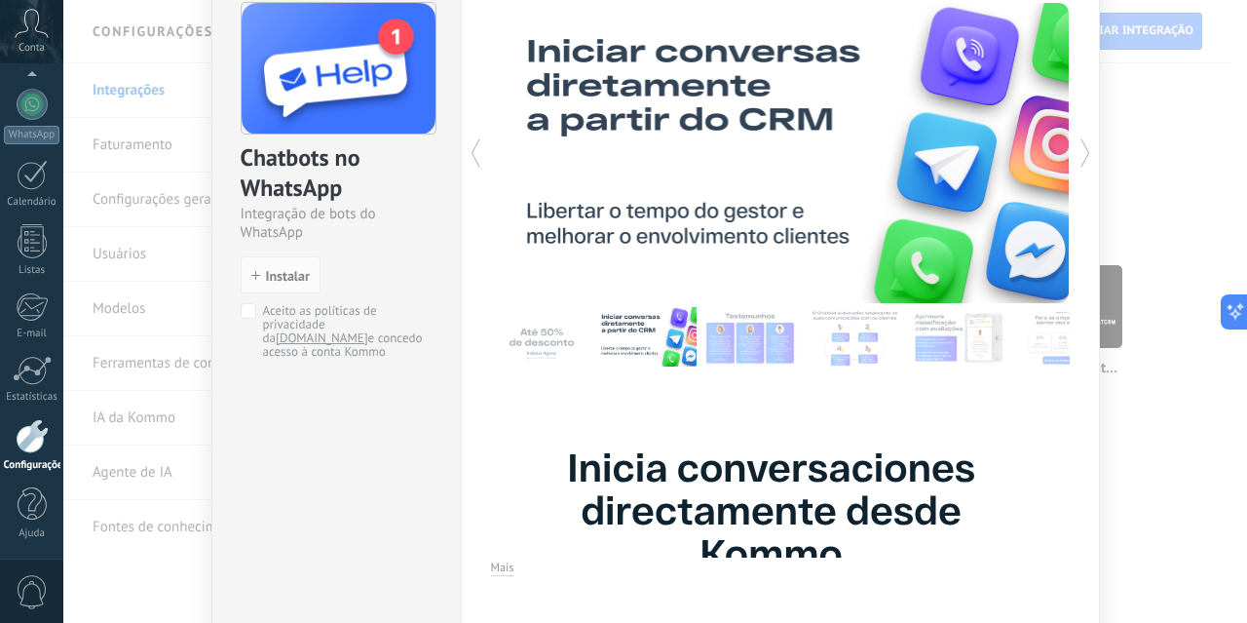
click at [1080, 146] on icon at bounding box center [1085, 152] width 19 height 39
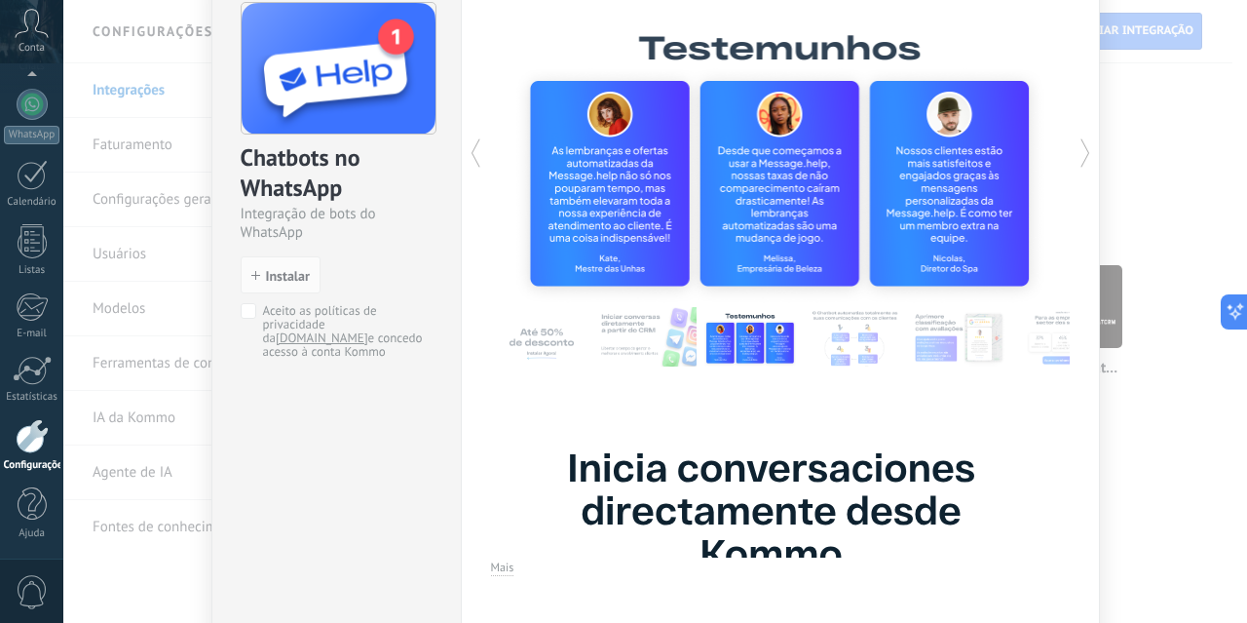
click at [1080, 146] on icon at bounding box center [1085, 152] width 19 height 39
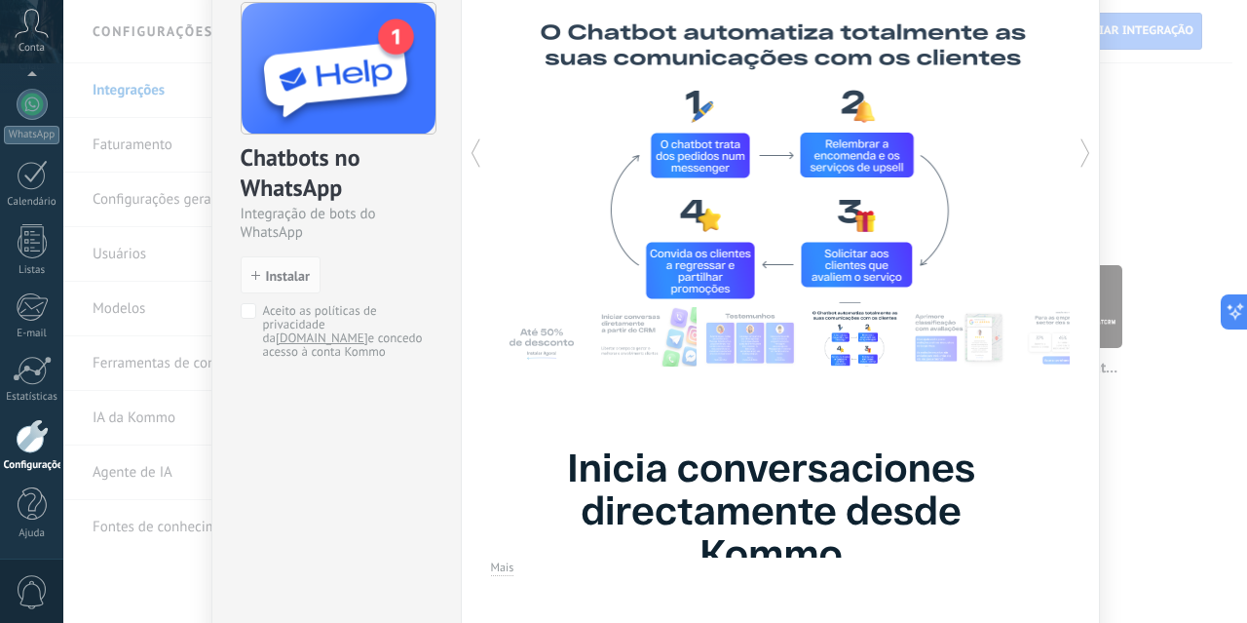
click at [1080, 146] on icon at bounding box center [1085, 152] width 19 height 39
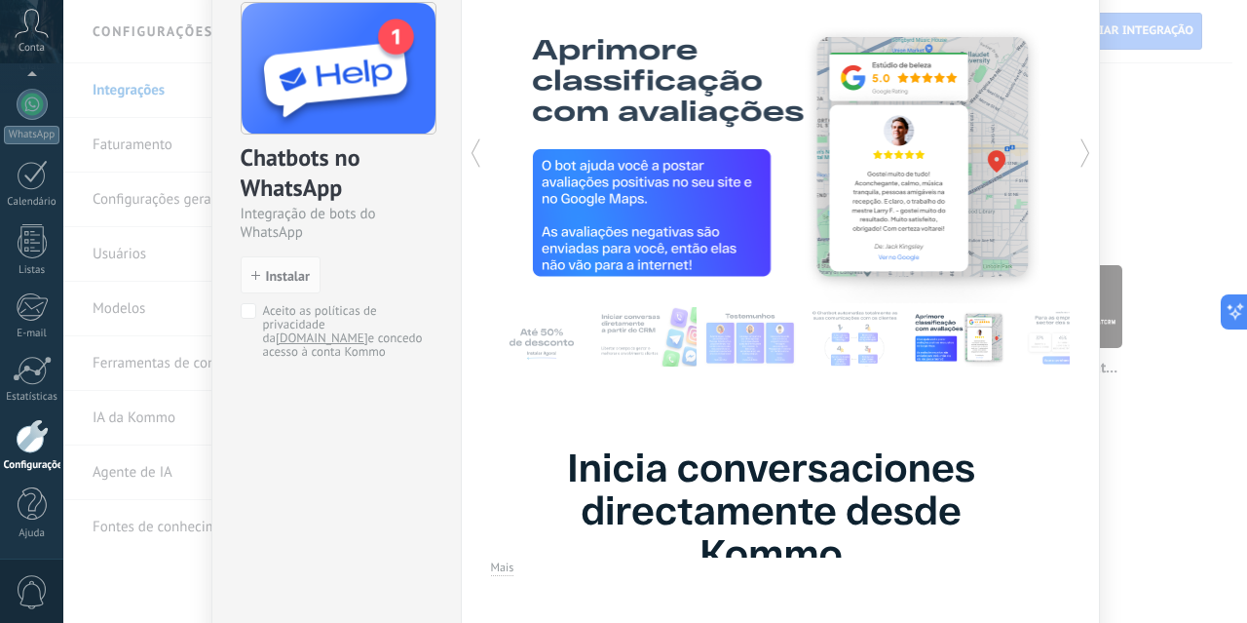
click at [1080, 146] on icon at bounding box center [1085, 152] width 19 height 39
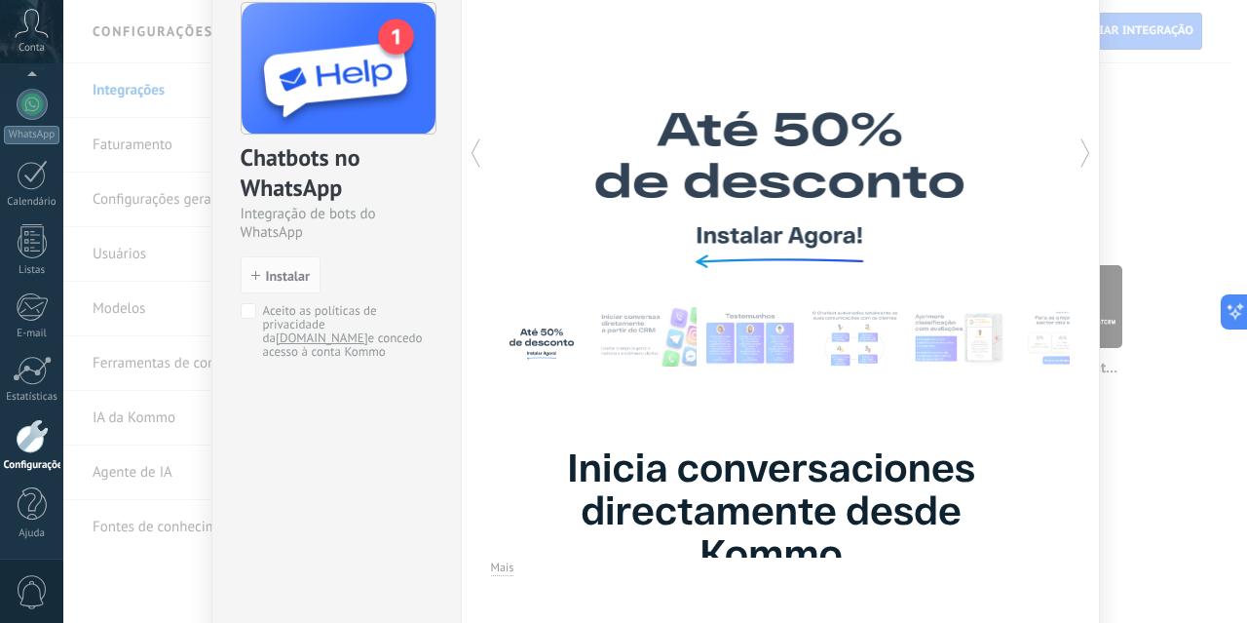
click at [727, 228] on div at bounding box center [635, 153] width 289 height 300
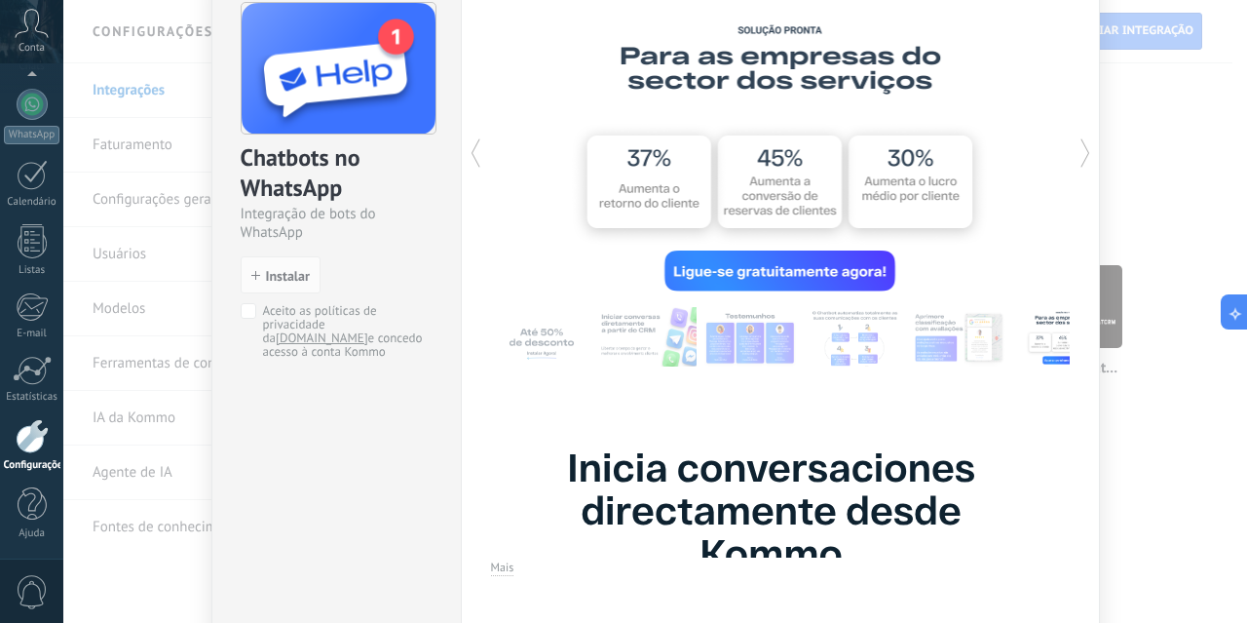
click at [736, 272] on div at bounding box center [635, 153] width 289 height 300
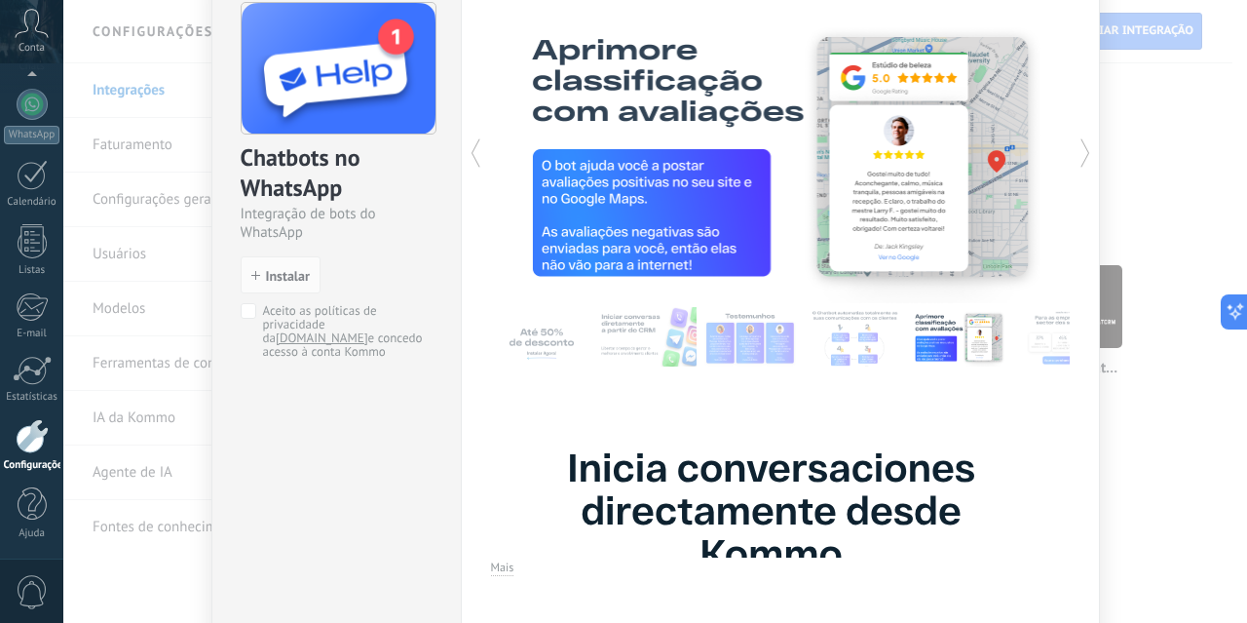
click at [901, 222] on div at bounding box center [924, 153] width 289 height 300
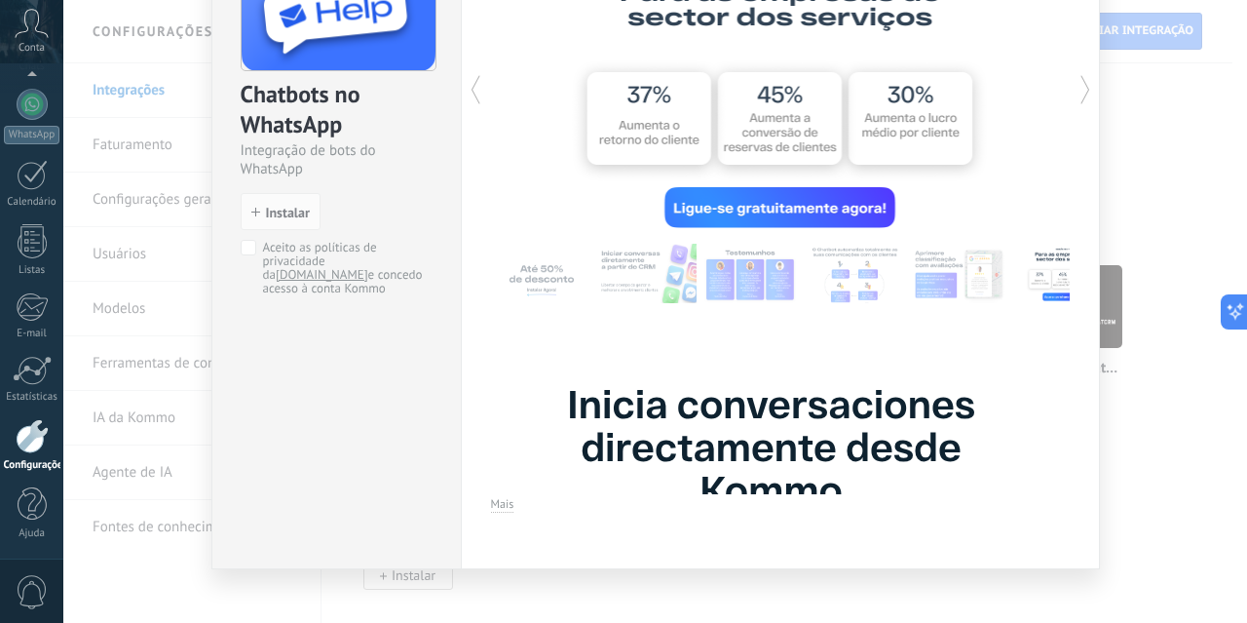
scroll to position [193, 0]
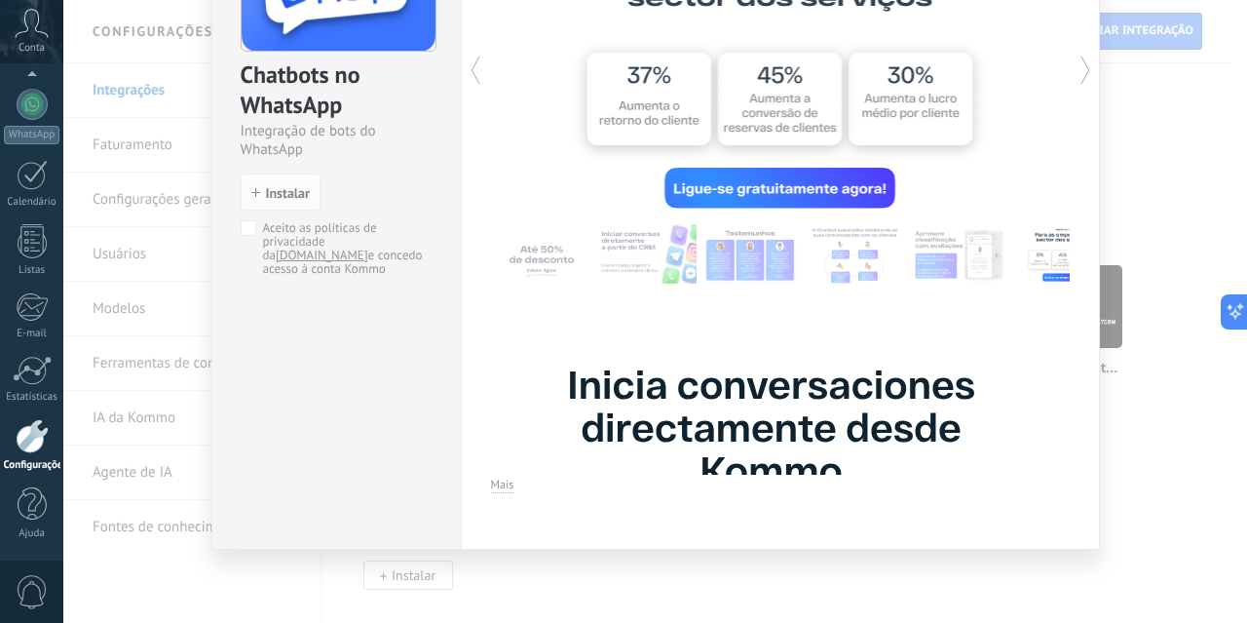
click at [509, 483] on span "Mais" at bounding box center [502, 484] width 23 height 15
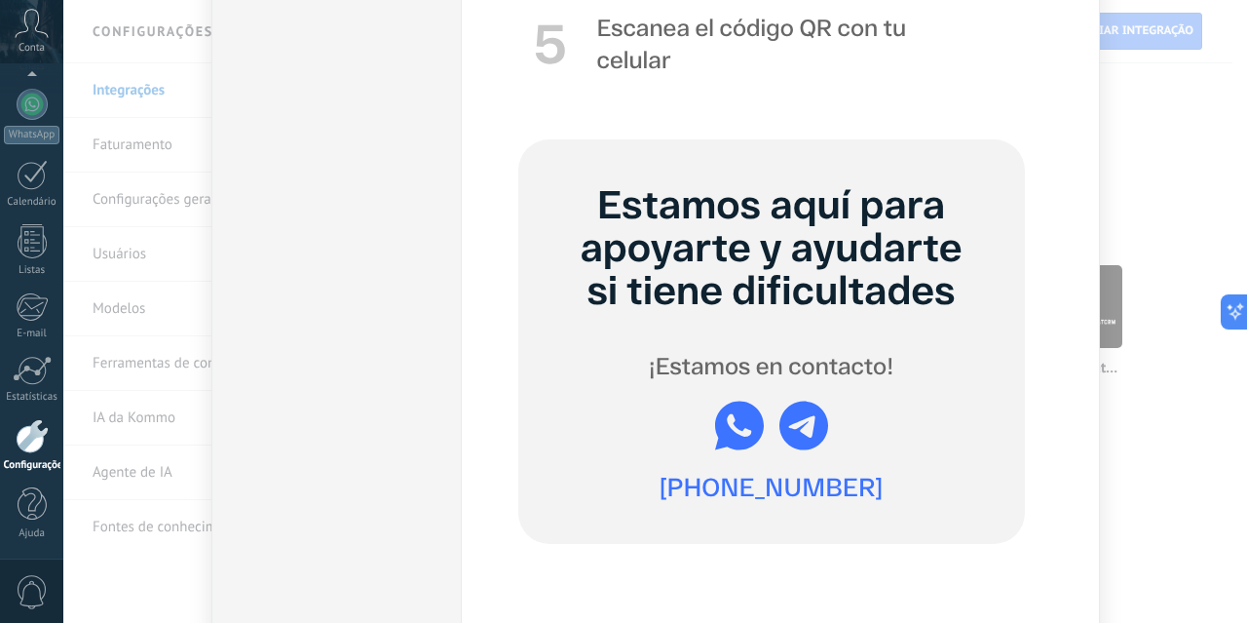
scroll to position [4933, 0]
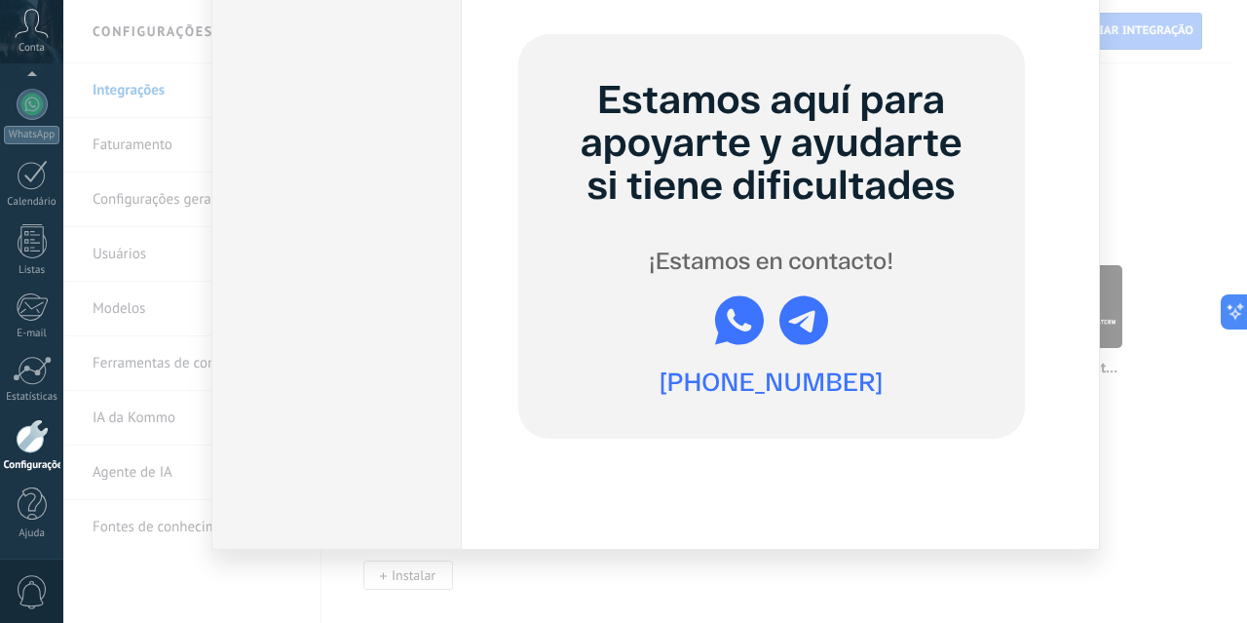
click at [740, 325] on img at bounding box center [739, 320] width 49 height 50
